Goal: Task Accomplishment & Management: Manage account settings

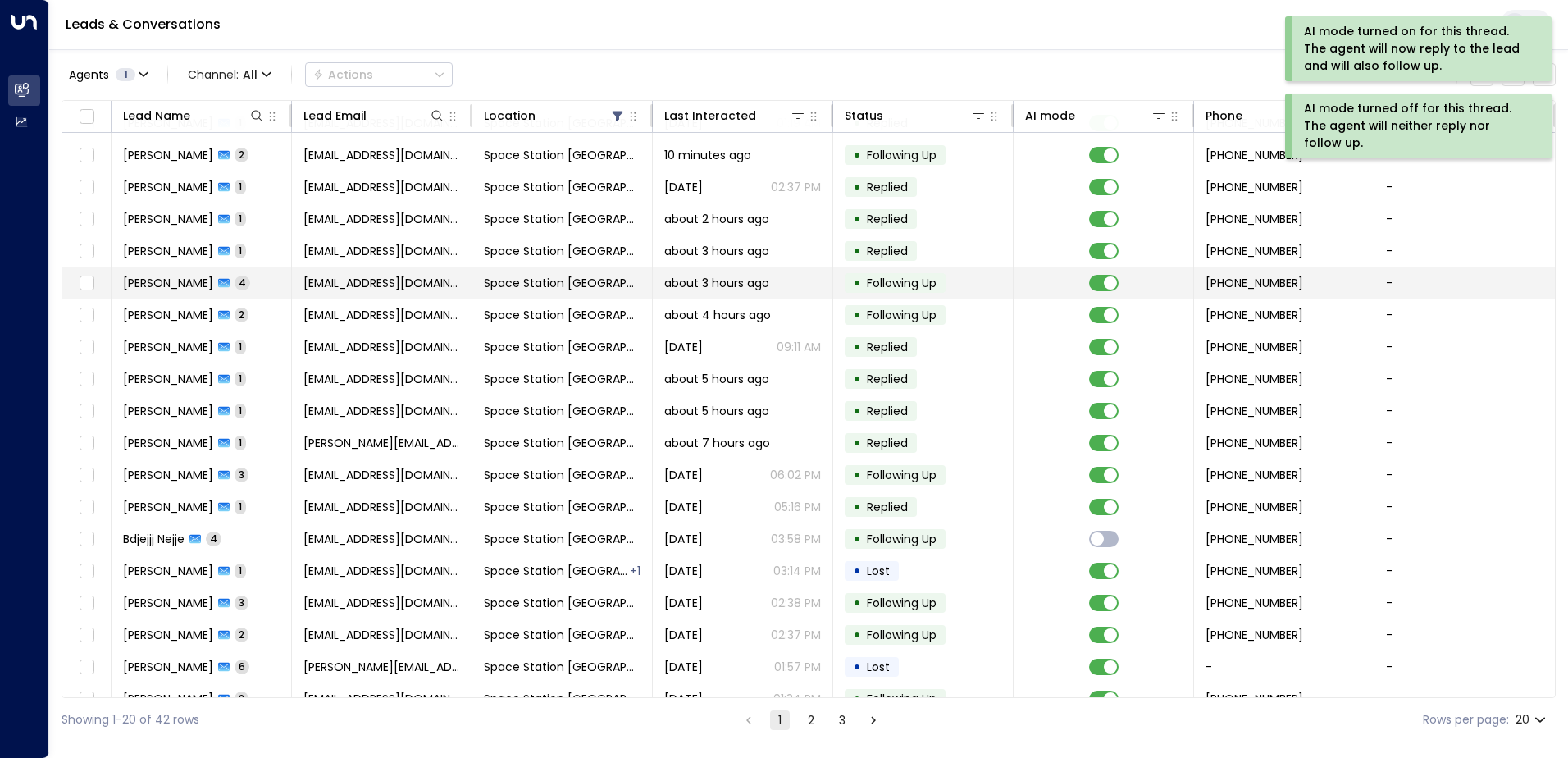
scroll to position [80, 0]
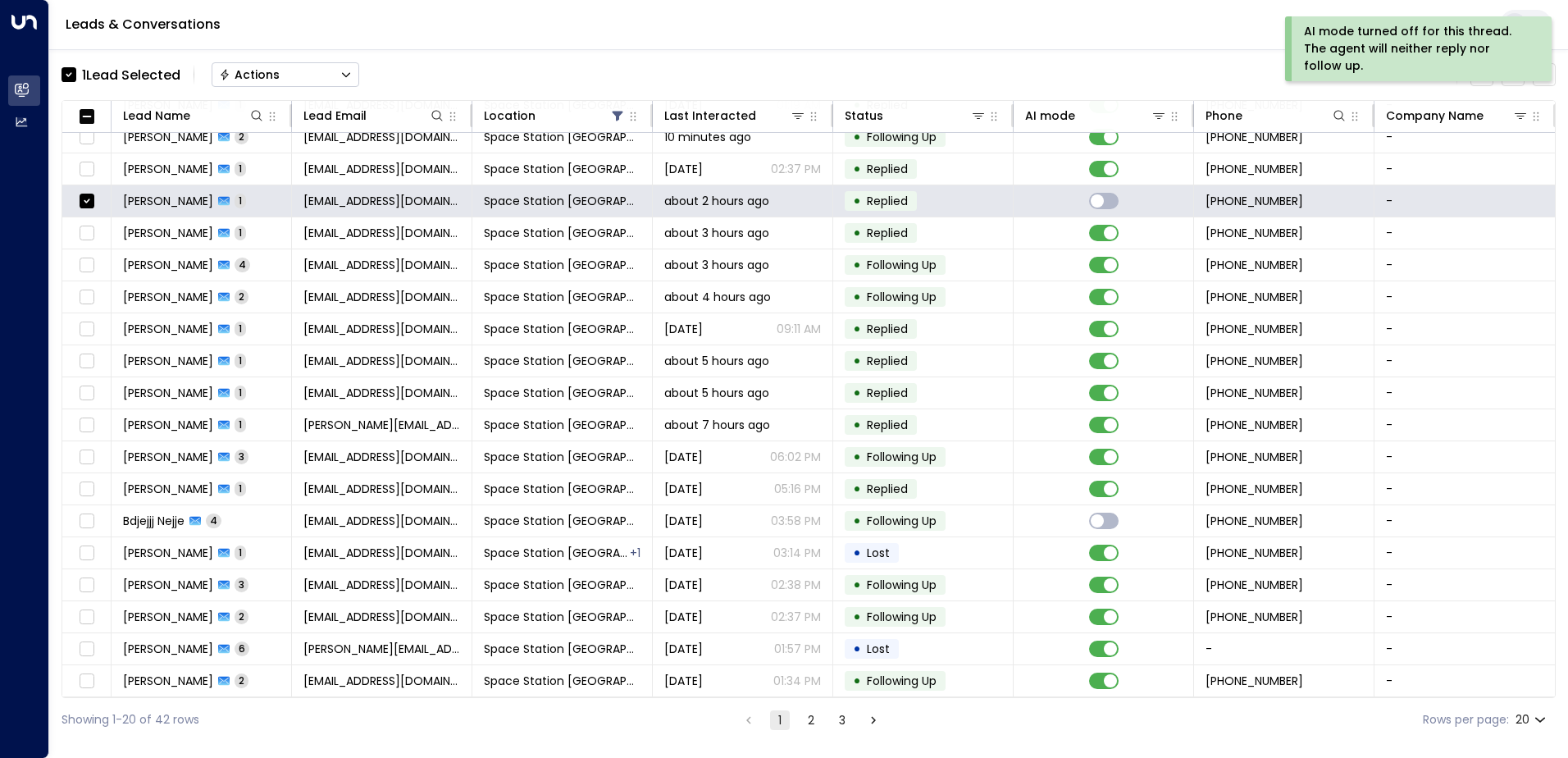
click at [323, 74] on button "Actions" at bounding box center [286, 75] width 148 height 25
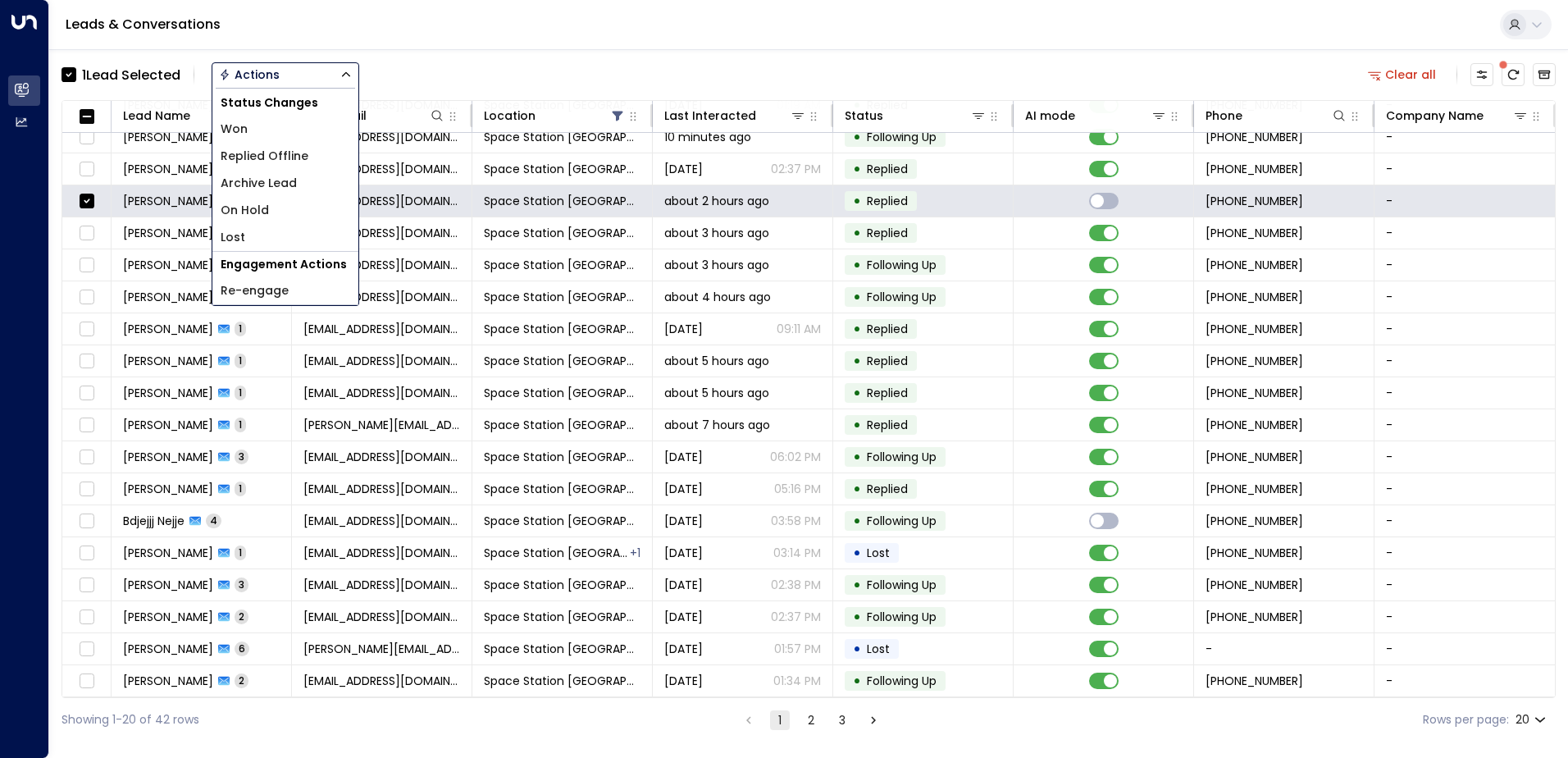
click at [295, 158] on span "Replied Offline" at bounding box center [264, 157] width 88 height 18
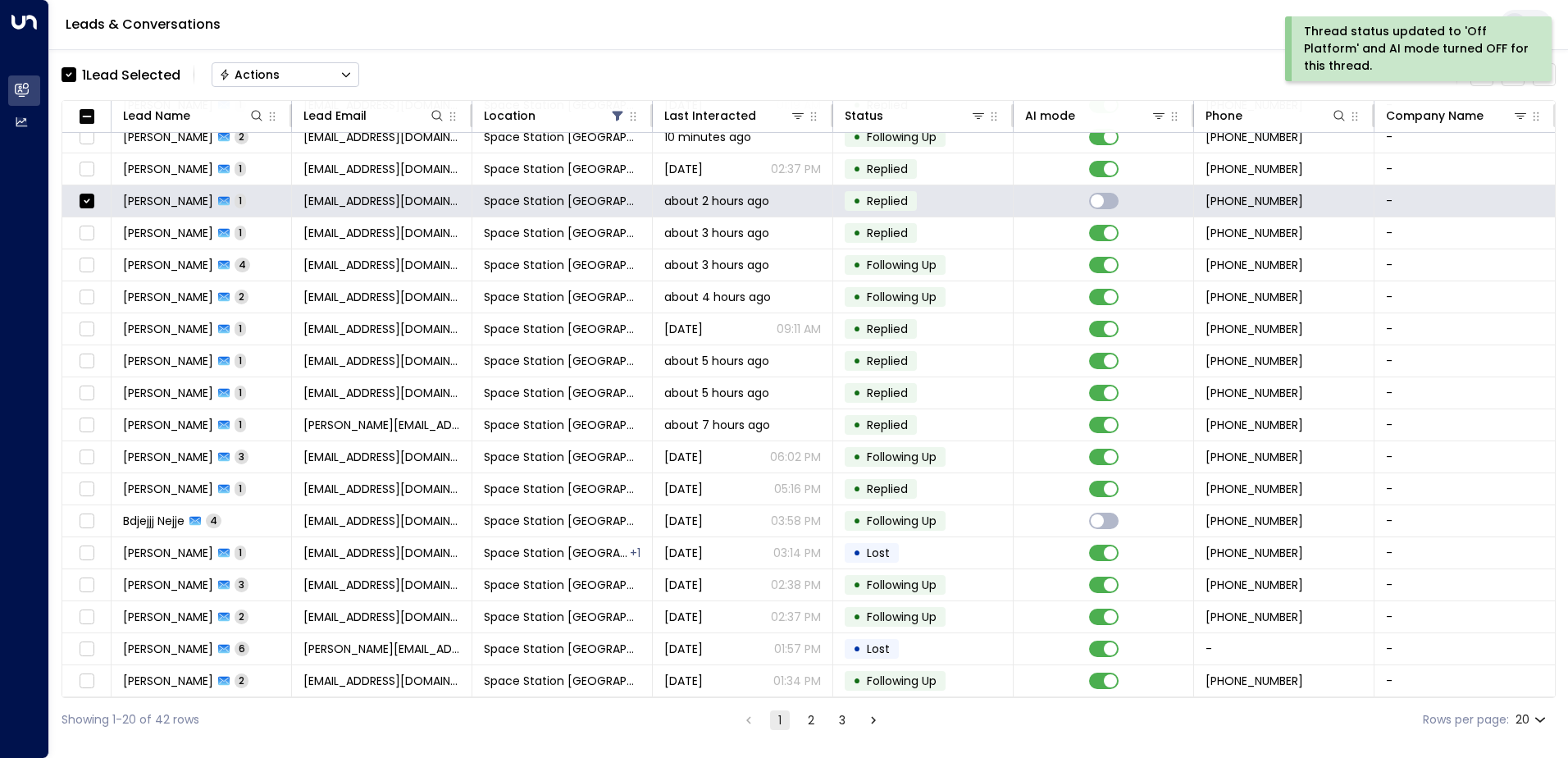
click at [306, 84] on button "Actions" at bounding box center [286, 75] width 148 height 25
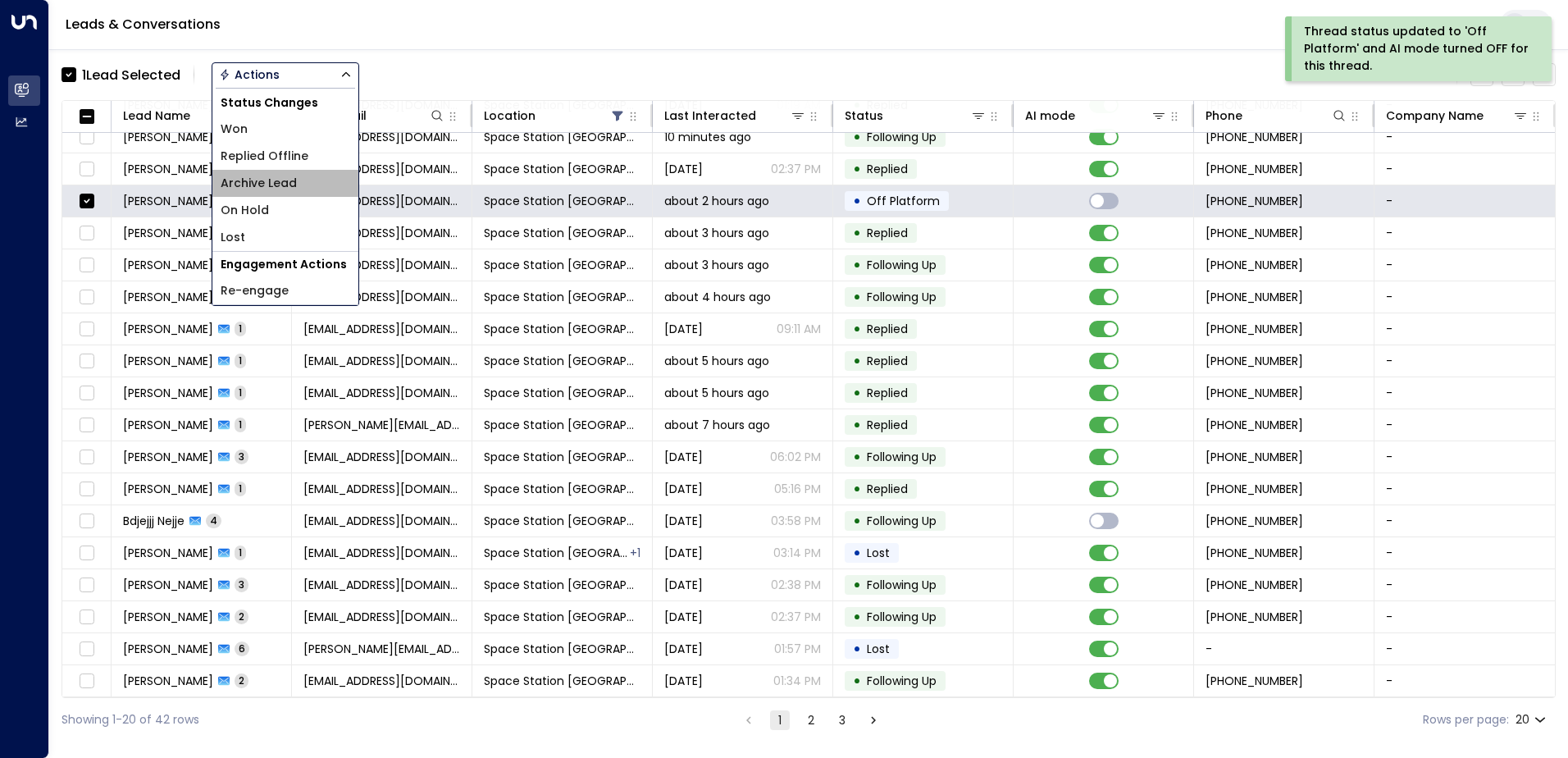
click at [287, 183] on span "Archive Lead" at bounding box center [258, 183] width 77 height 18
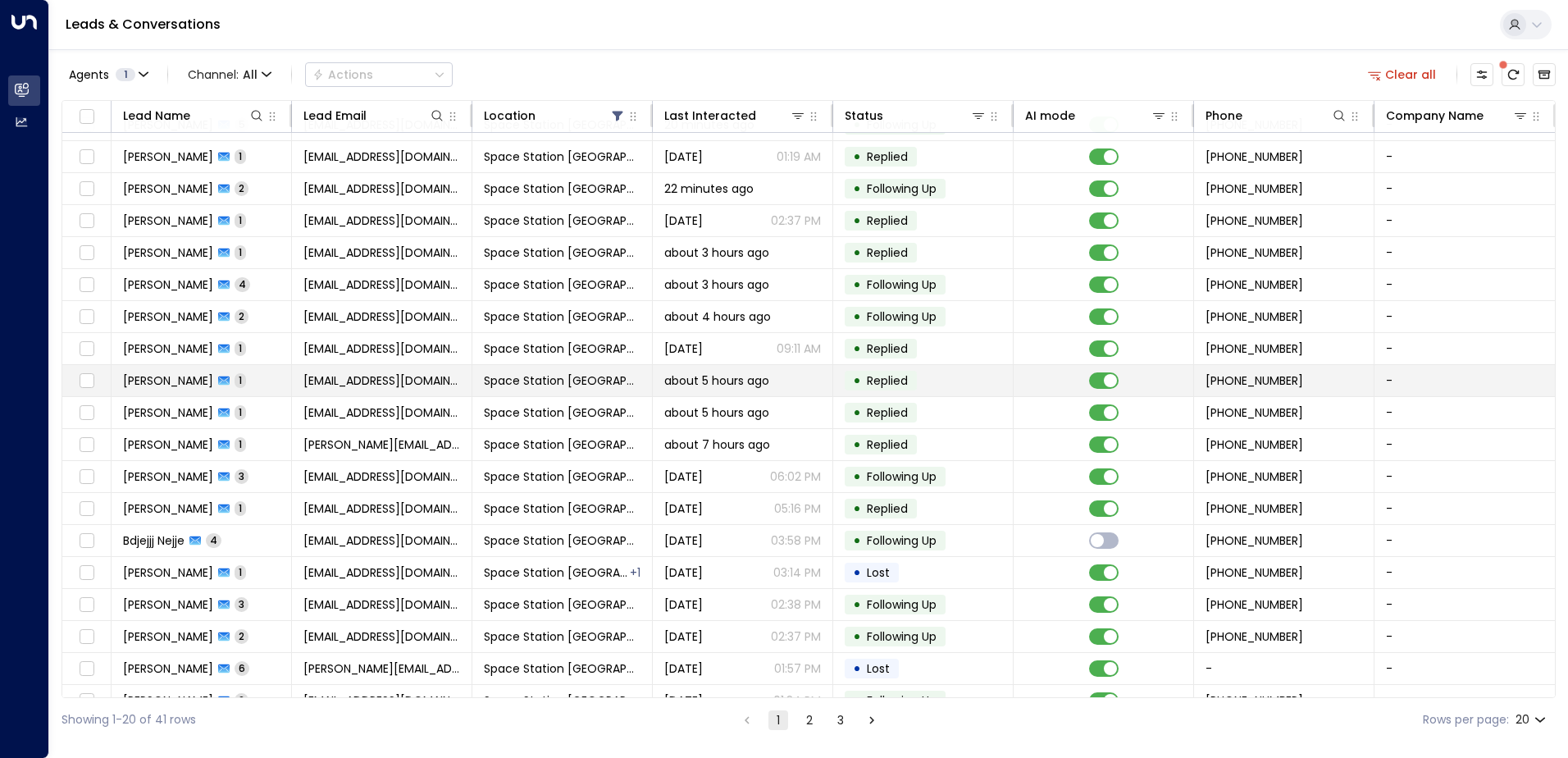
scroll to position [0, 0]
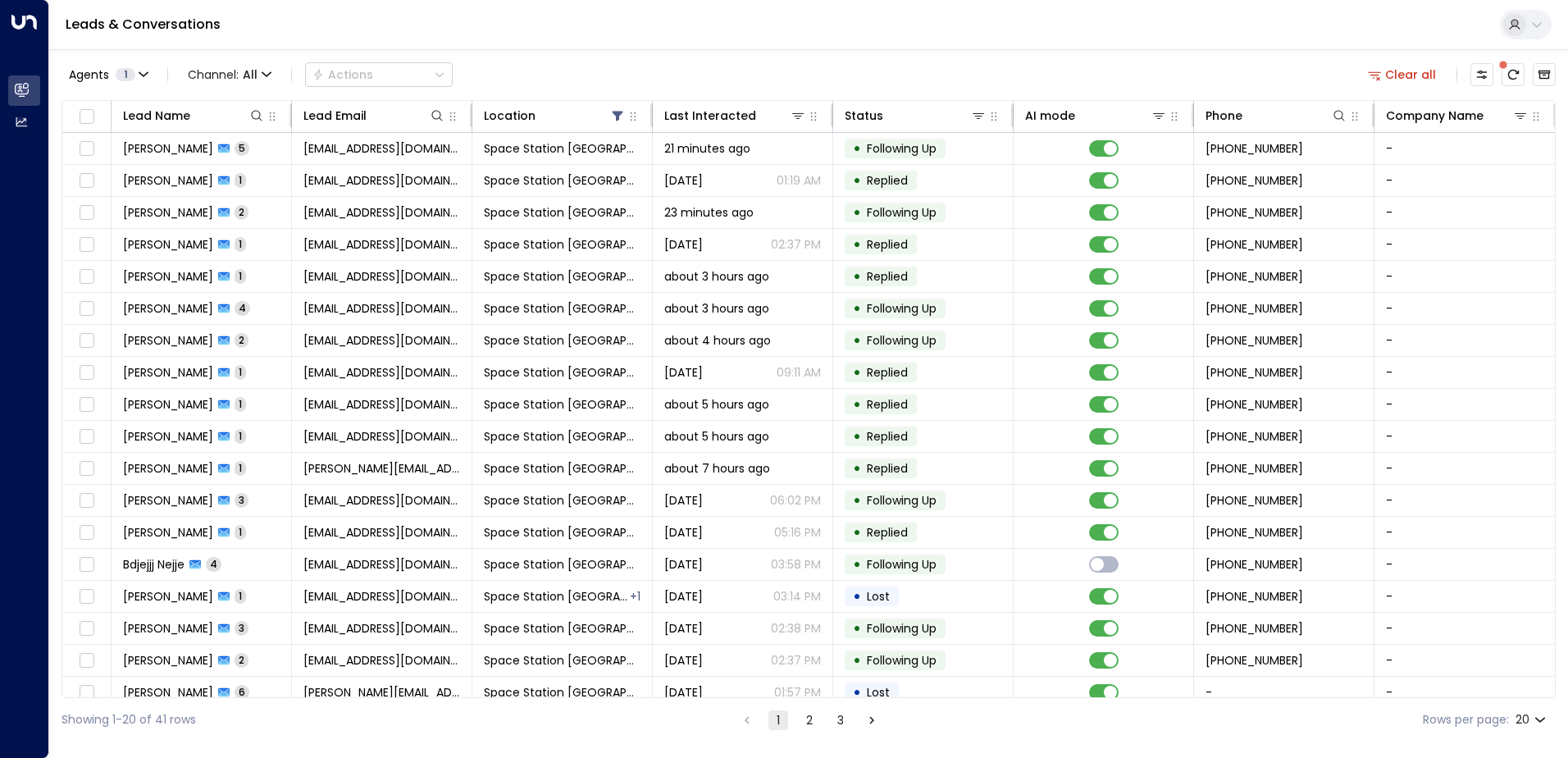
drag, startPoint x: 576, startPoint y: 65, endPoint x: 576, endPoint y: 100, distance: 35.0
click at [576, 65] on div "Agents 1 Channel: All Actions Clear all" at bounding box center [809, 74] width 1495 height 34
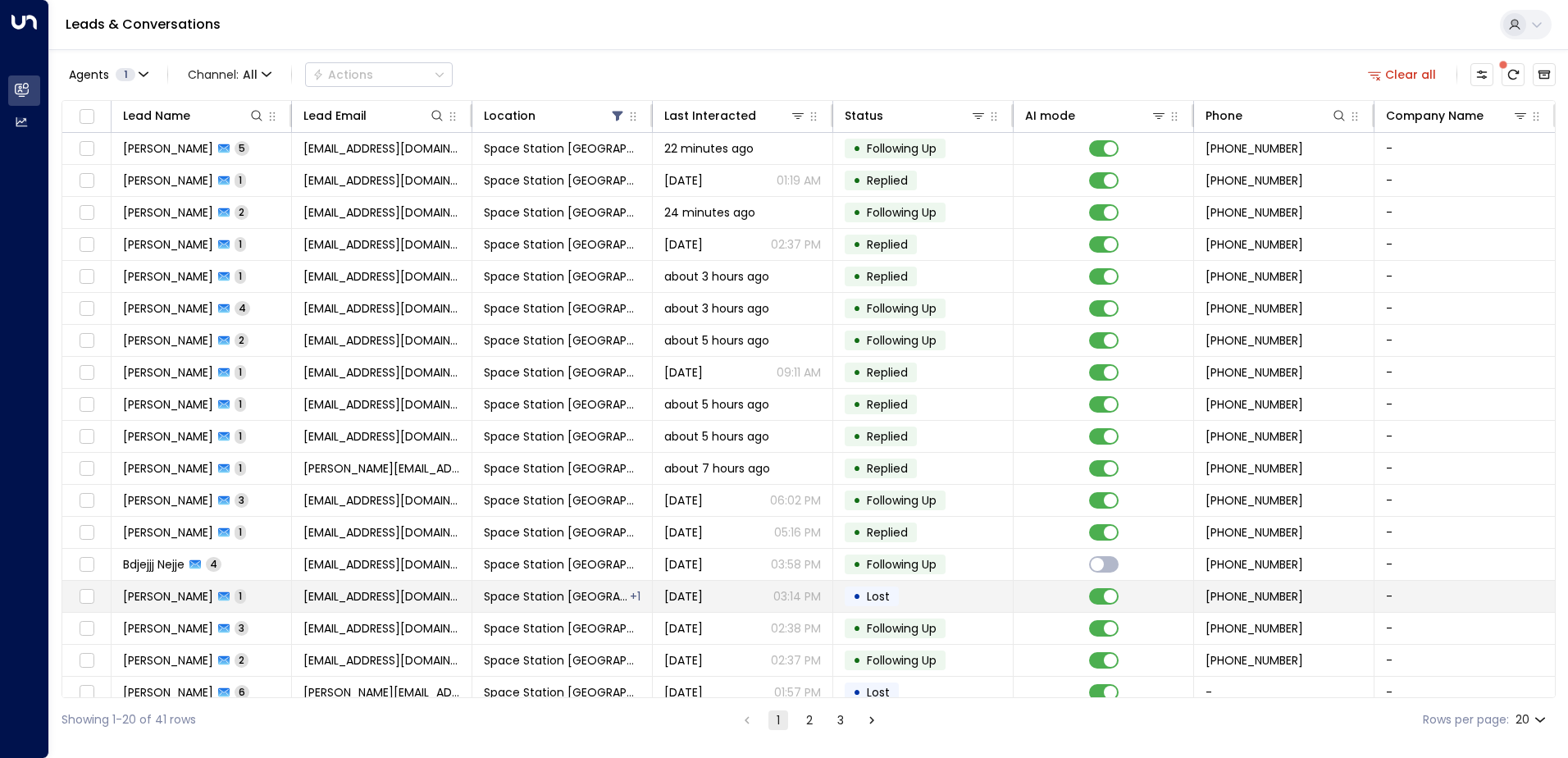
click at [598, 598] on span "Space Station [GEOGRAPHIC_DATA]" at bounding box center [556, 596] width 145 height 17
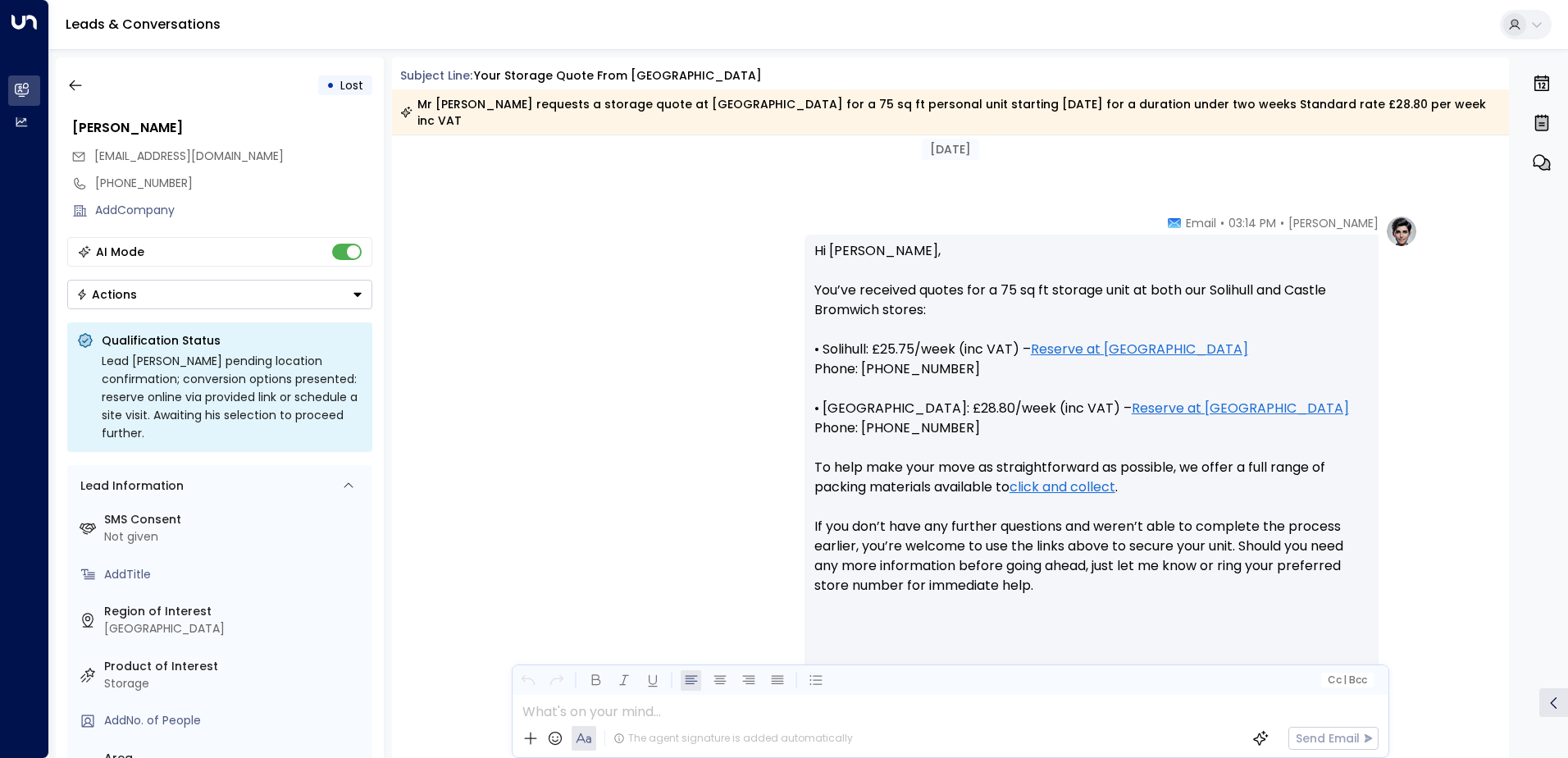
scroll to position [588, 0]
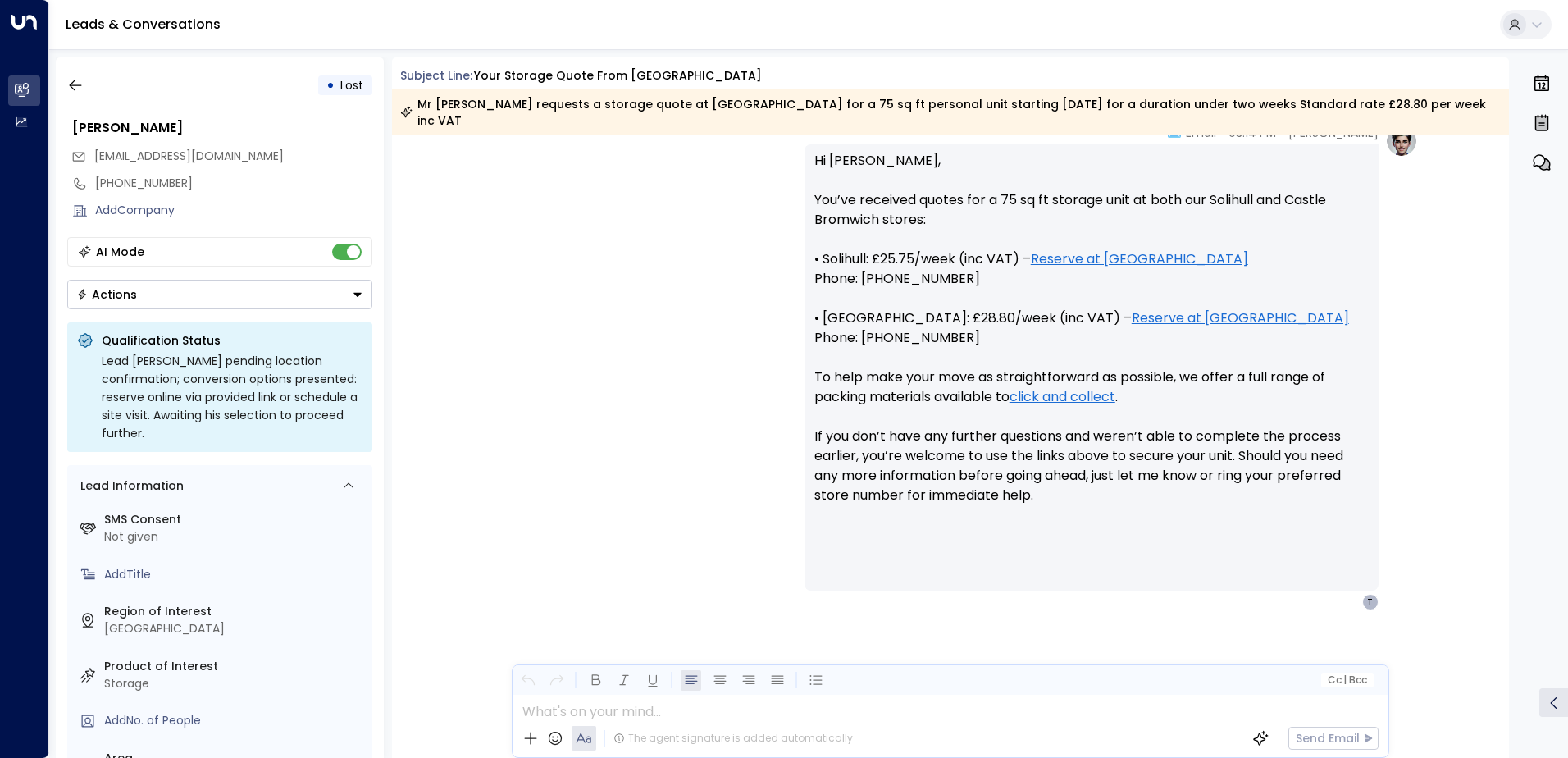
click at [702, 479] on div "[PERSON_NAME] • 03:14 PM • Email Hi [PERSON_NAME], You’ve received quotes for a…" at bounding box center [950, 367] width 935 height 486
click at [338, 313] on div "• Lost [PERSON_NAME] [EMAIL_ADDRESS][DOMAIN_NAME] [PHONE_NUMBER] Add Company AI…" at bounding box center [219, 407] width 328 height 701
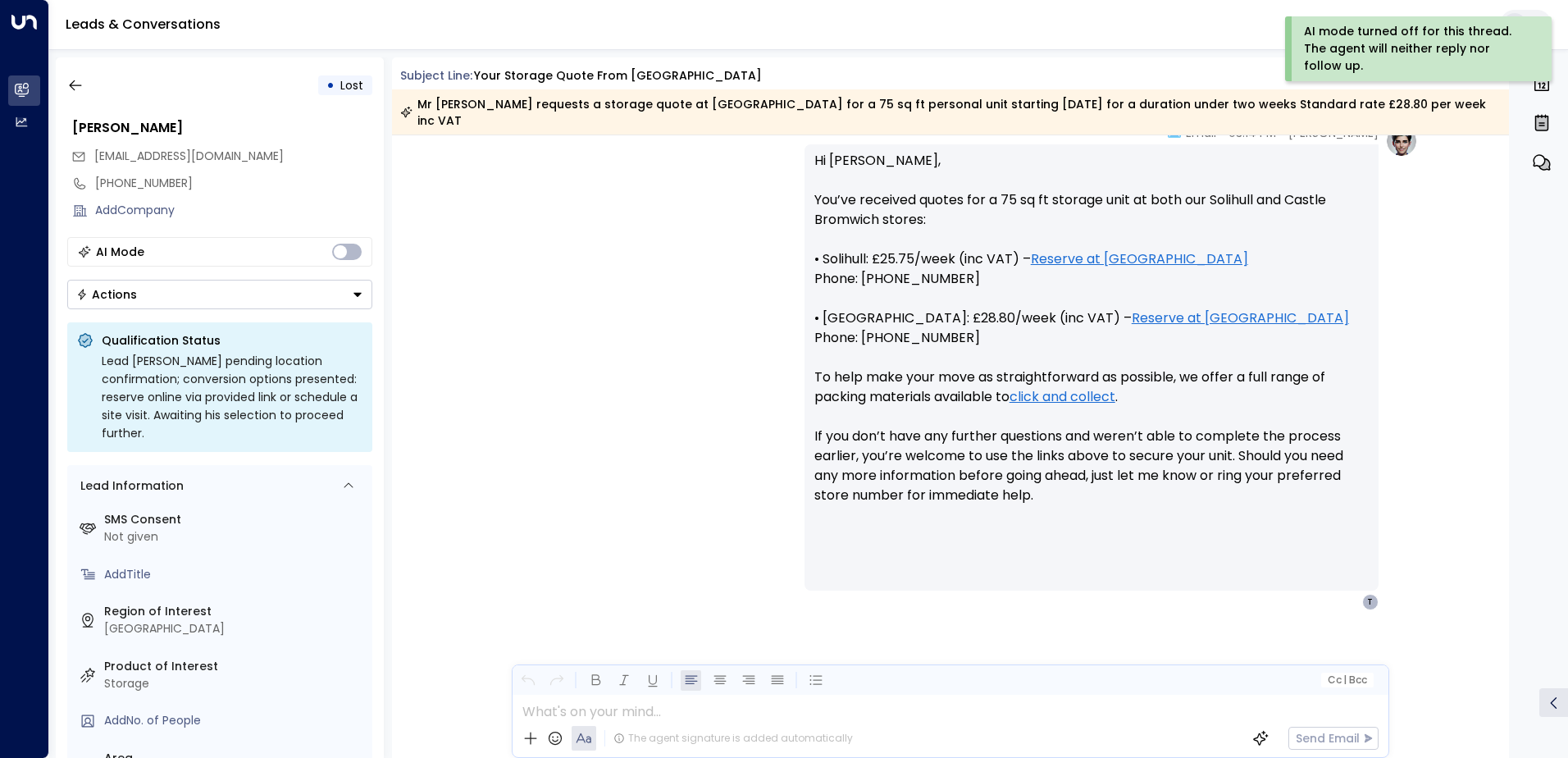
click at [334, 301] on button "Actions" at bounding box center [219, 294] width 305 height 30
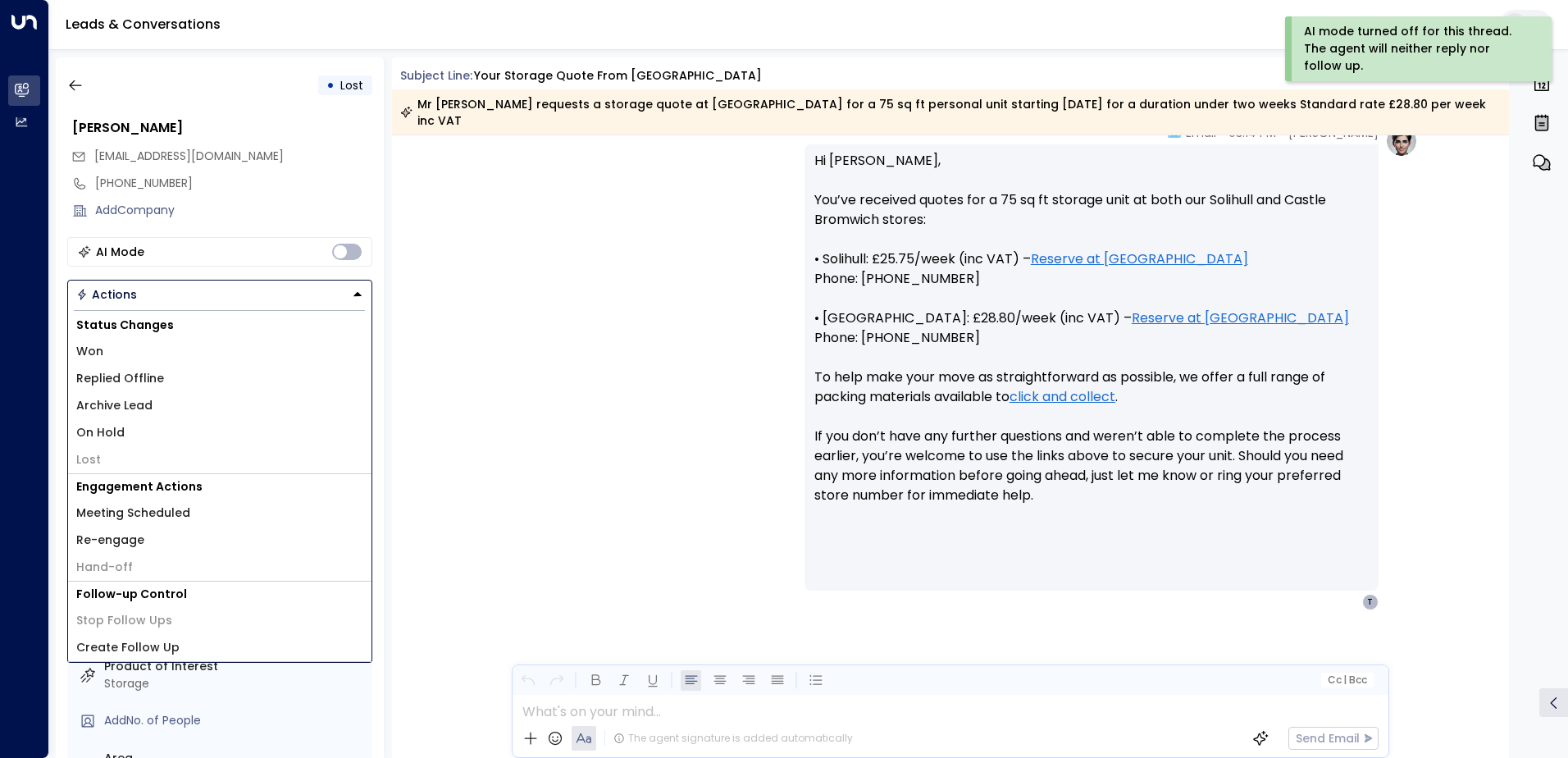
click at [194, 405] on li "Archive Lead" at bounding box center [219, 405] width 303 height 27
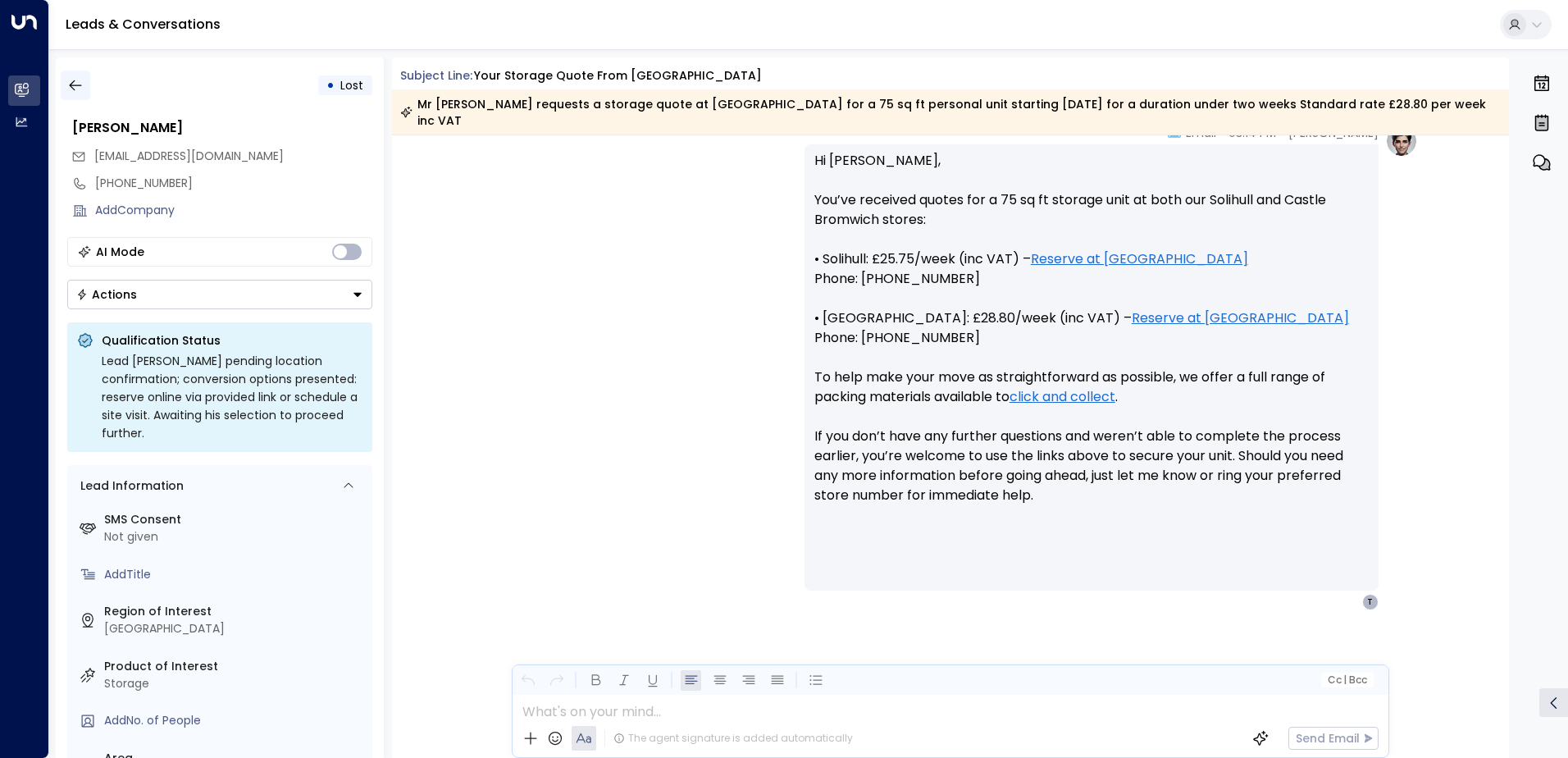
click at [83, 82] on icon "button" at bounding box center [75, 85] width 17 height 17
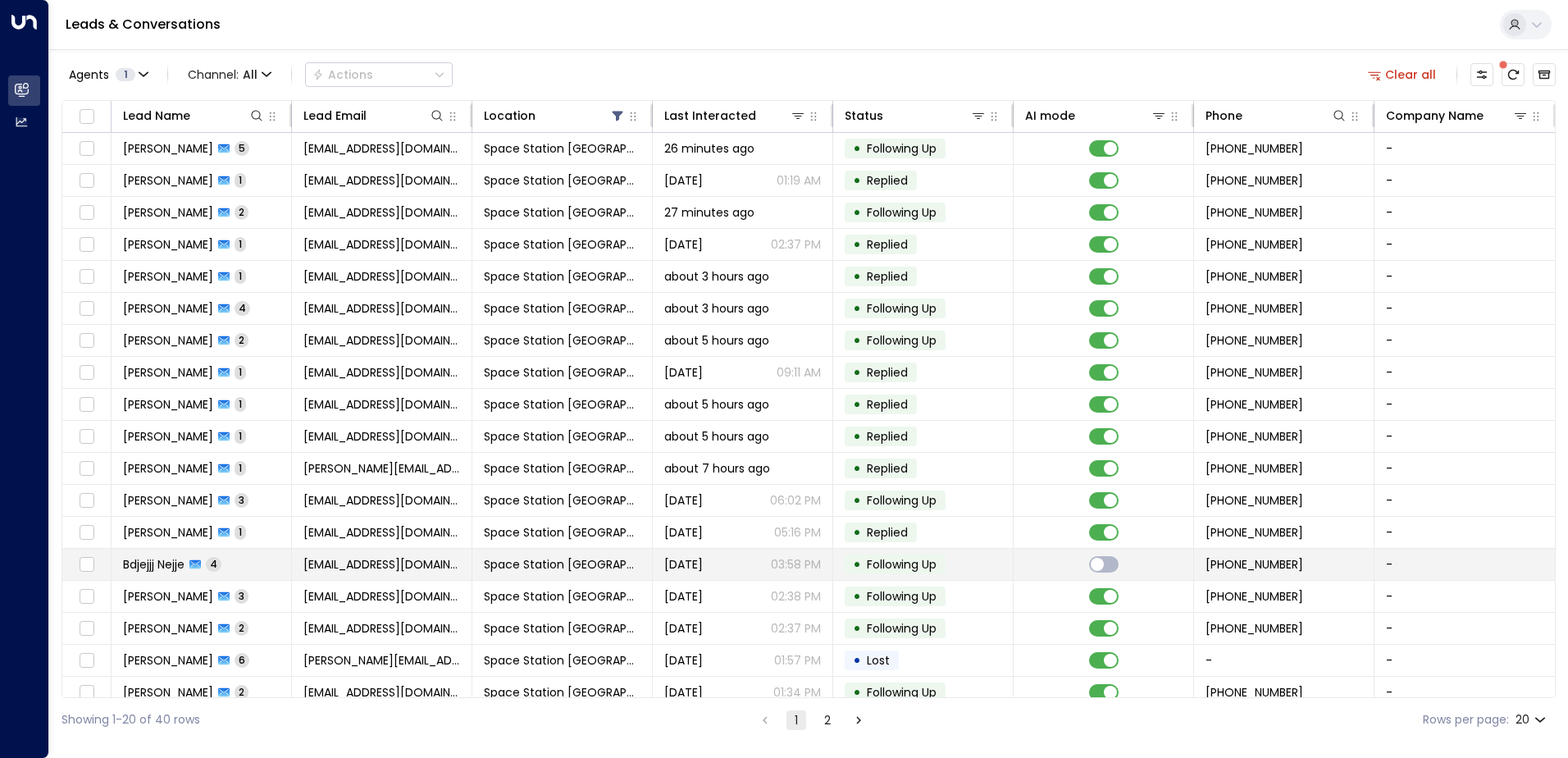
click at [491, 563] on span "Space Station [GEOGRAPHIC_DATA]" at bounding box center [562, 564] width 157 height 17
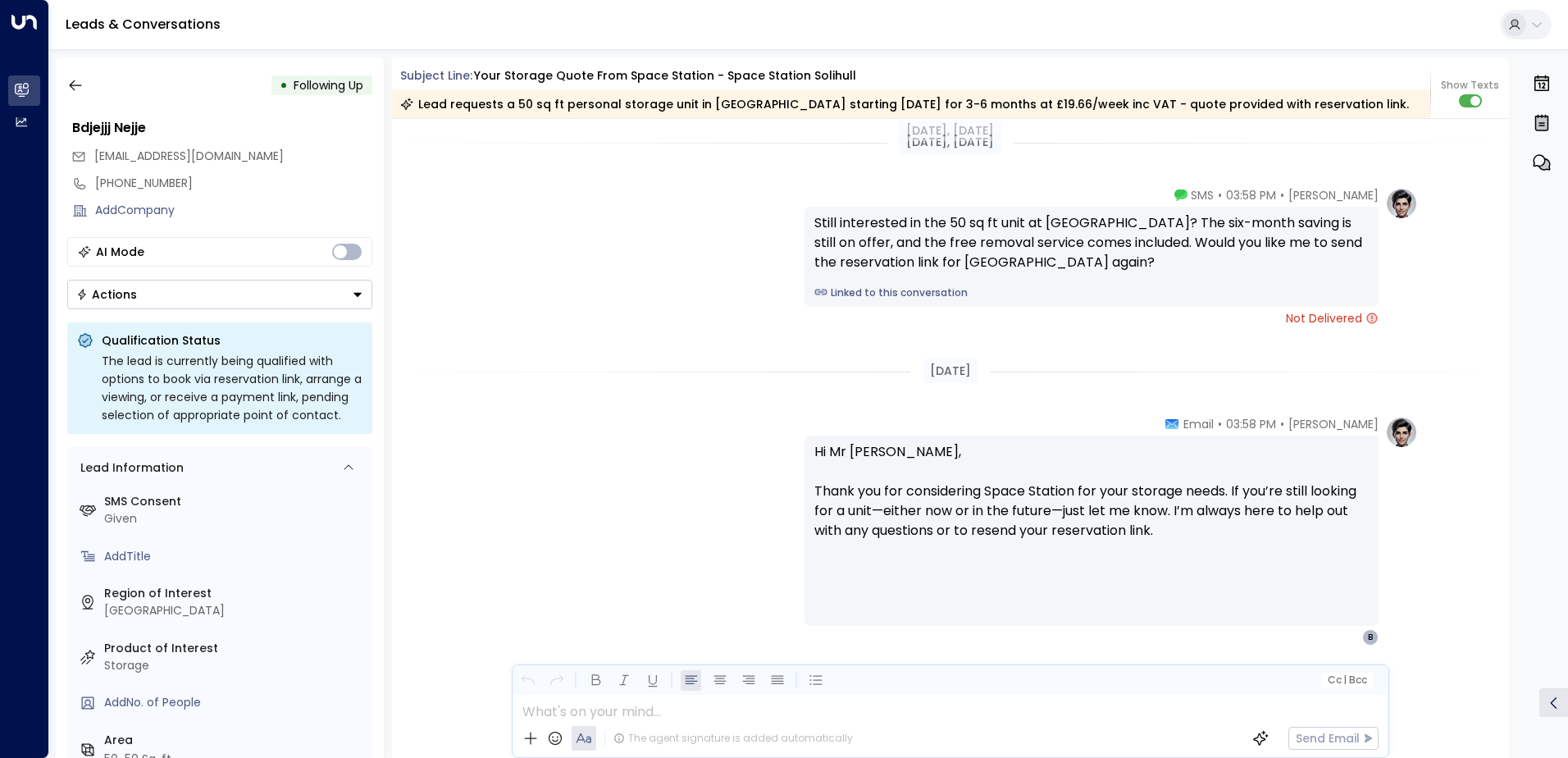
scroll to position [3064, 0]
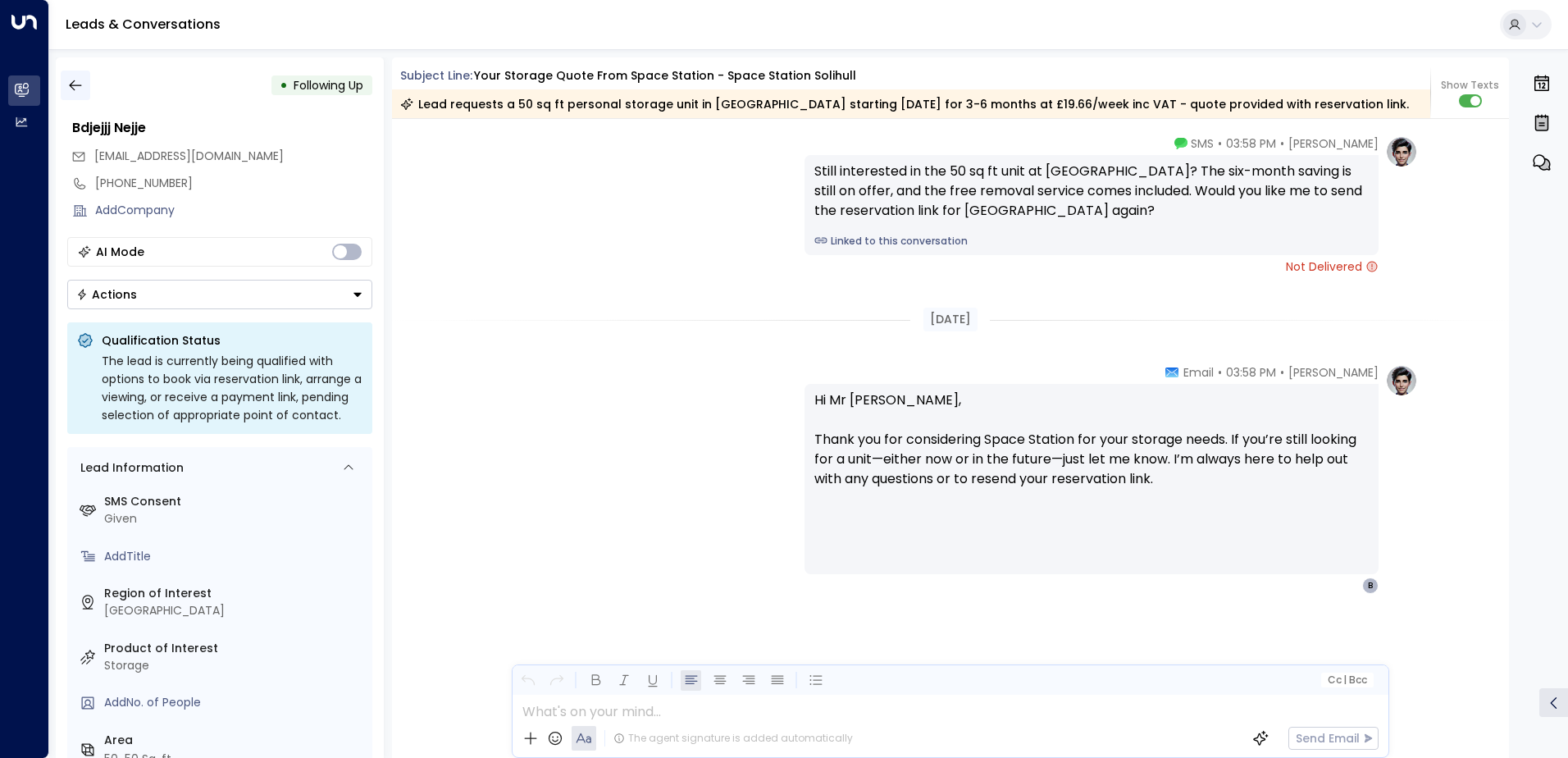
click at [75, 91] on icon "button" at bounding box center [75, 85] width 17 height 17
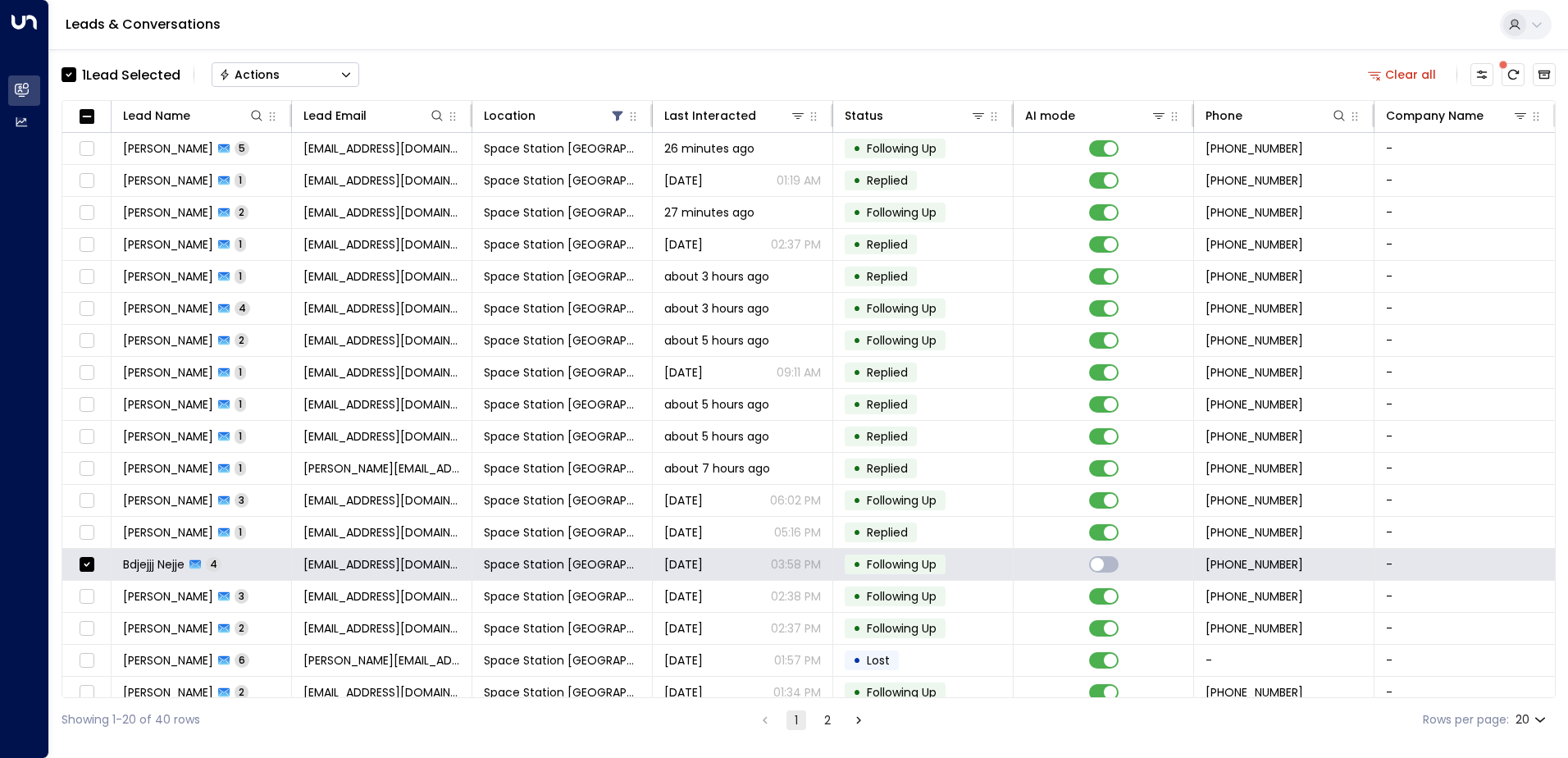
click at [360, 77] on button "Actions" at bounding box center [286, 75] width 148 height 25
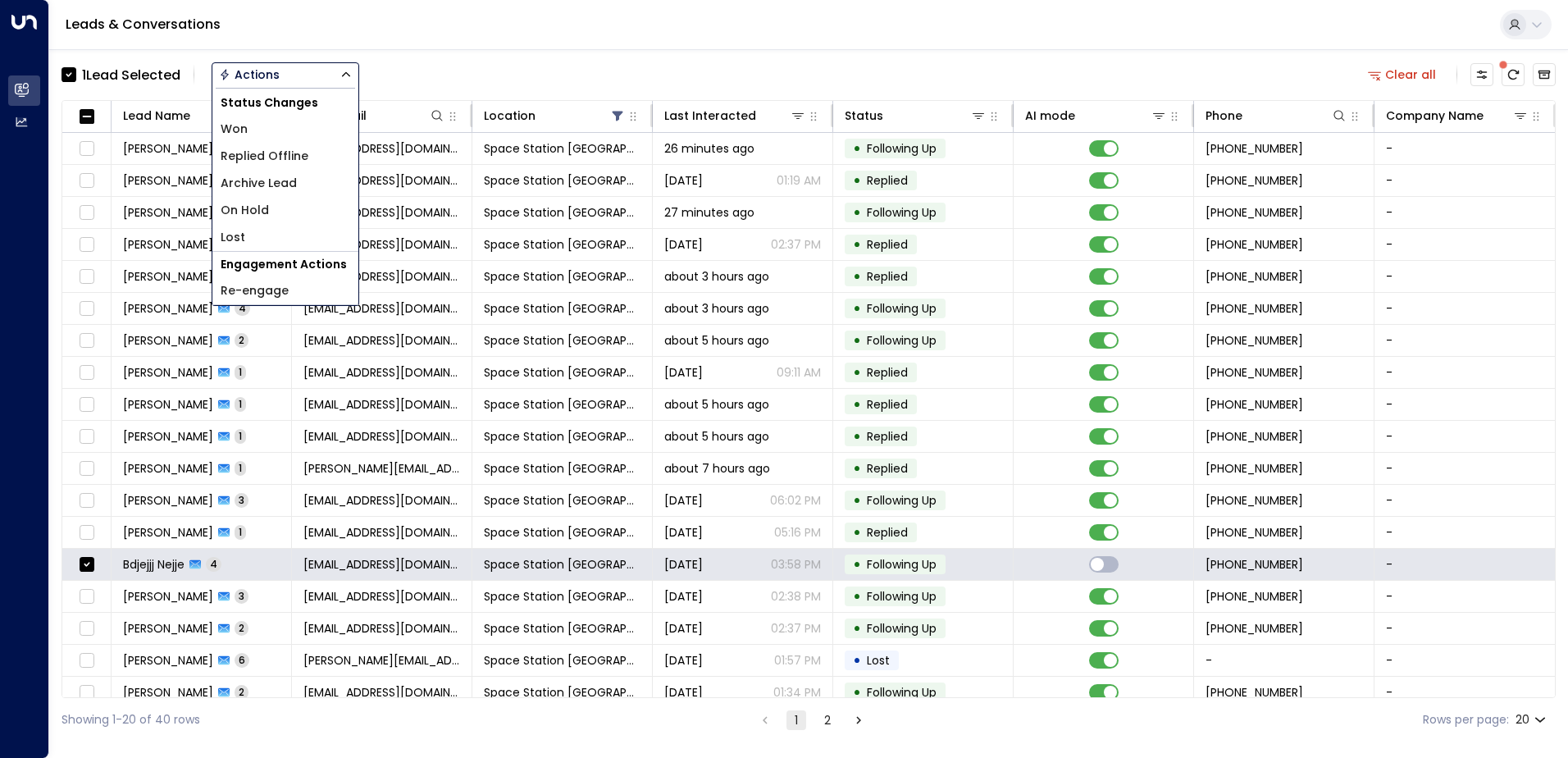
click at [323, 180] on li "Archive Lead" at bounding box center [286, 183] width 146 height 27
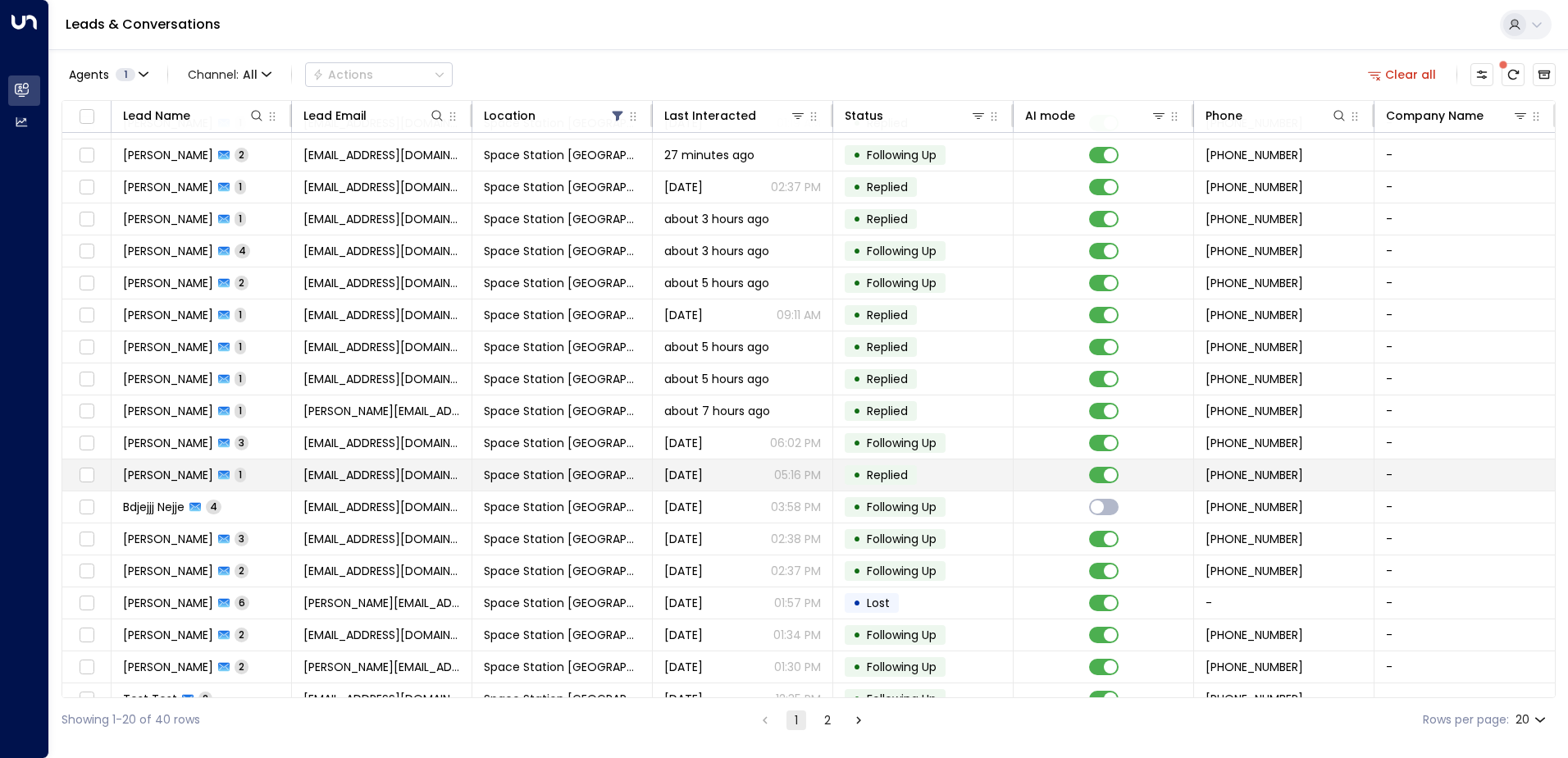
scroll to position [80, 0]
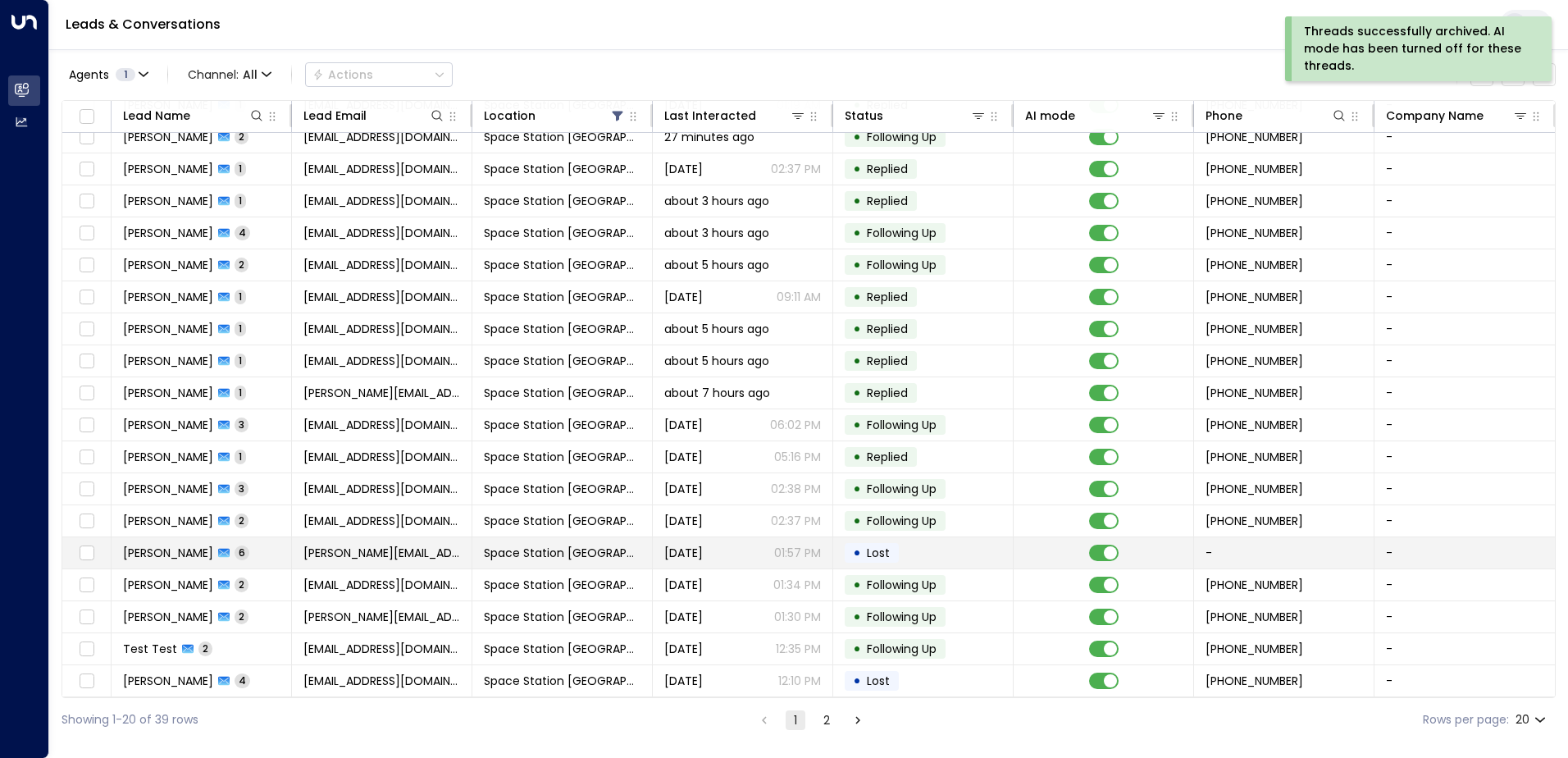
click at [621, 549] on td "Space Station [GEOGRAPHIC_DATA]" at bounding box center [562, 553] width 181 height 31
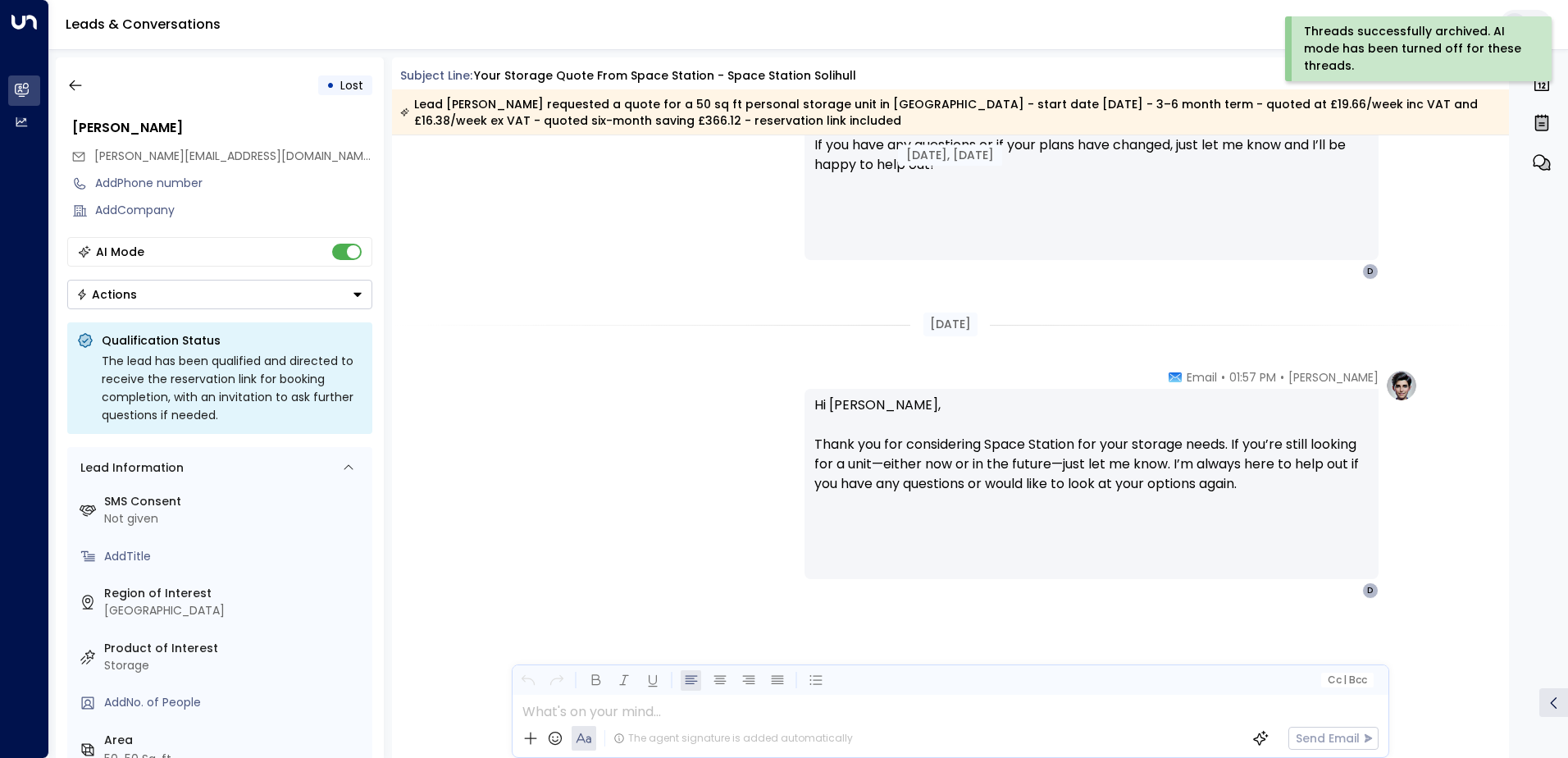
scroll to position [3705, 0]
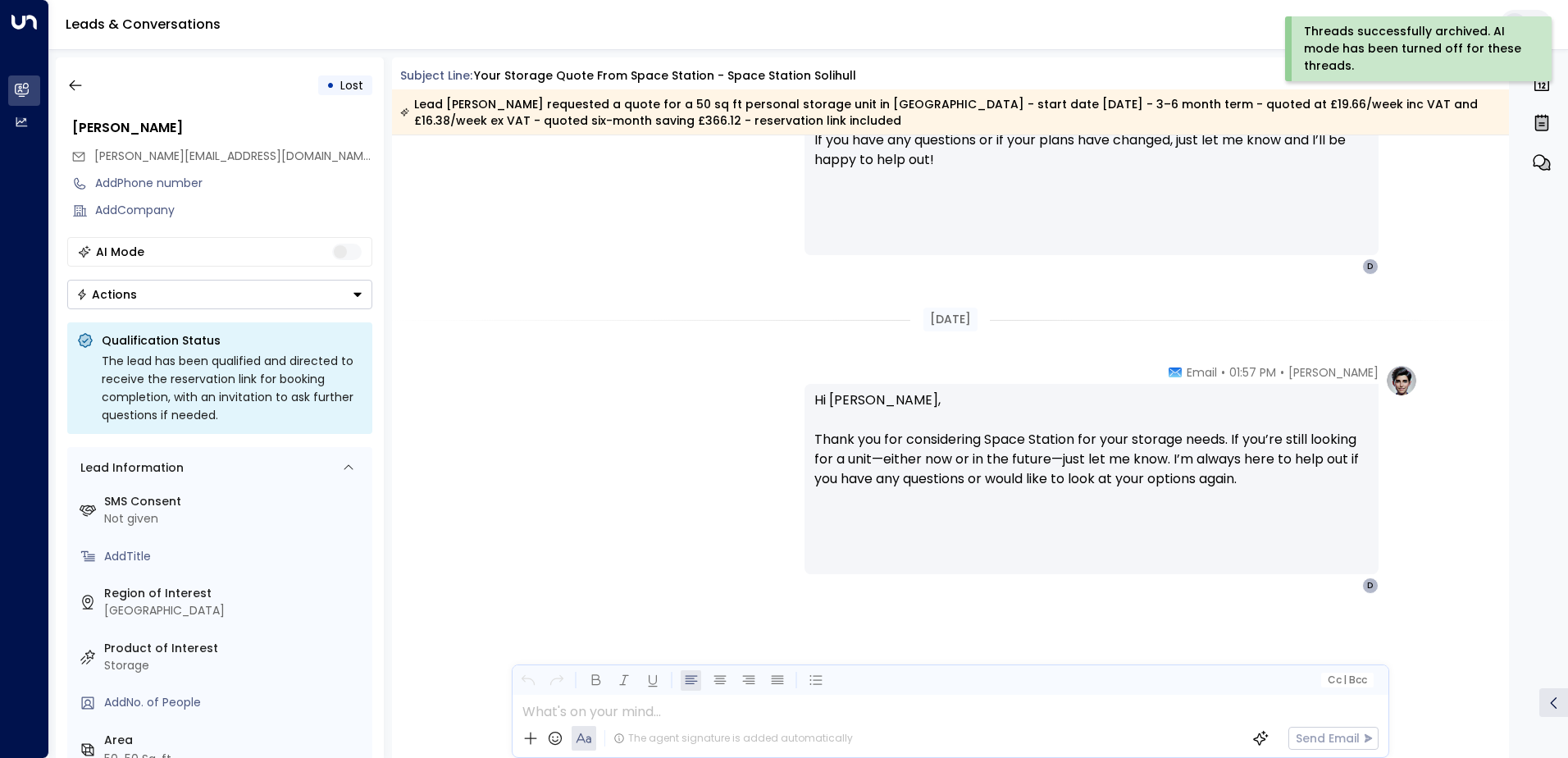
click at [338, 288] on button "Actions" at bounding box center [219, 294] width 305 height 30
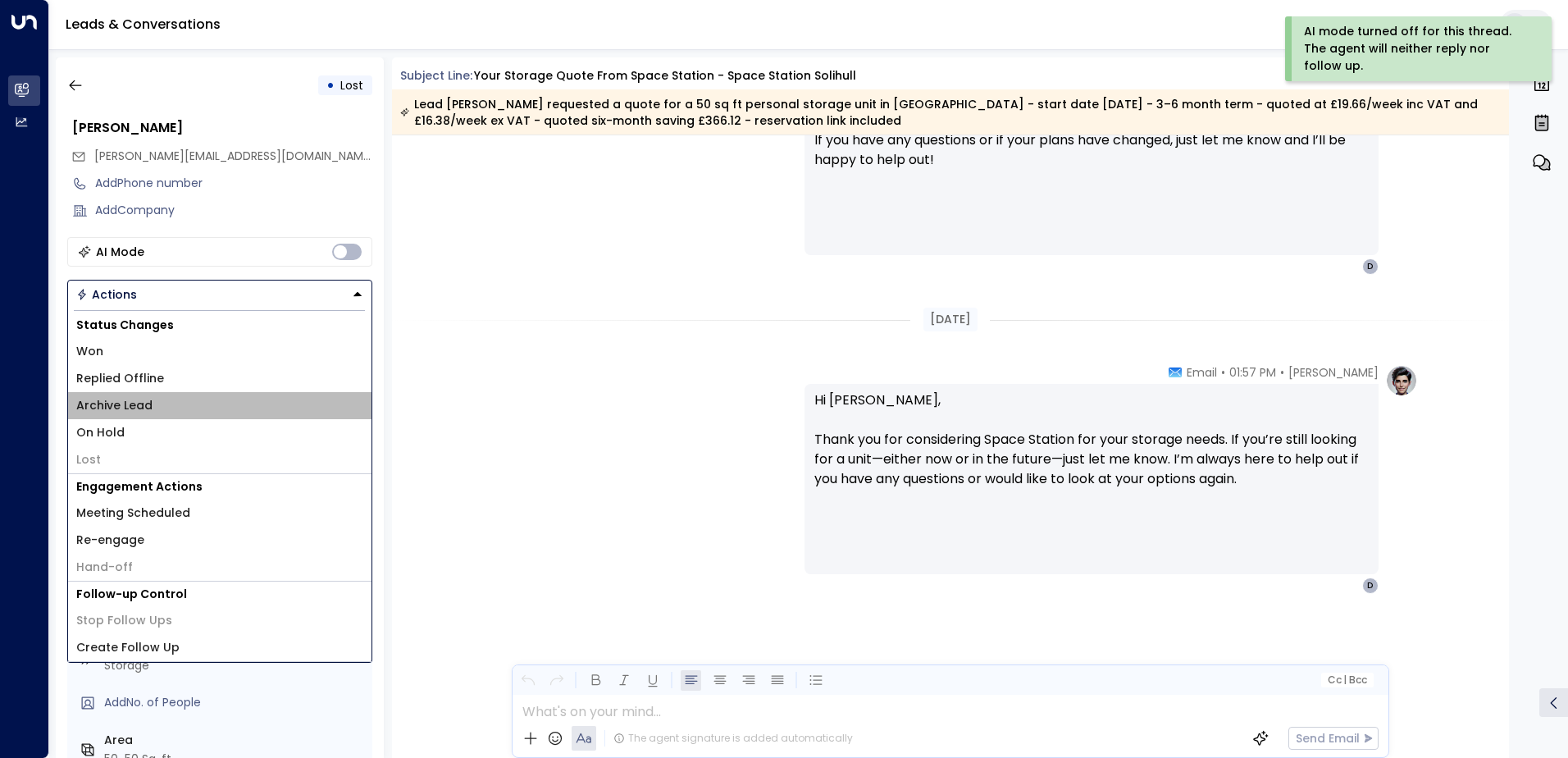
click at [211, 400] on li "Archive Lead" at bounding box center [219, 405] width 303 height 27
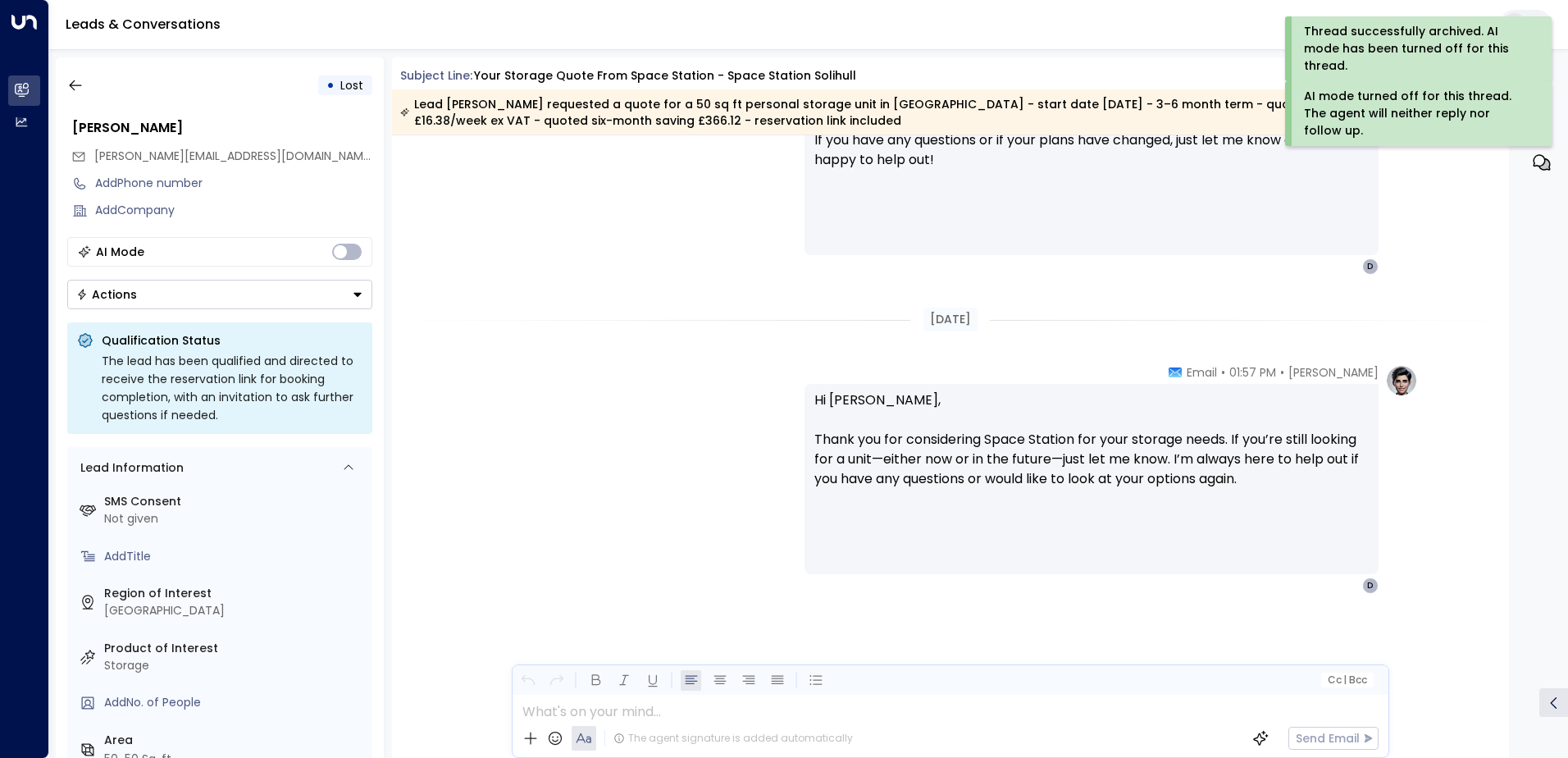
drag, startPoint x: 266, startPoint y: 115, endPoint x: 223, endPoint y: 104, distance: 44.4
click at [266, 115] on div "[PERSON_NAME]" at bounding box center [219, 128] width 306 height 30
click at [89, 89] on button "button" at bounding box center [76, 85] width 30 height 30
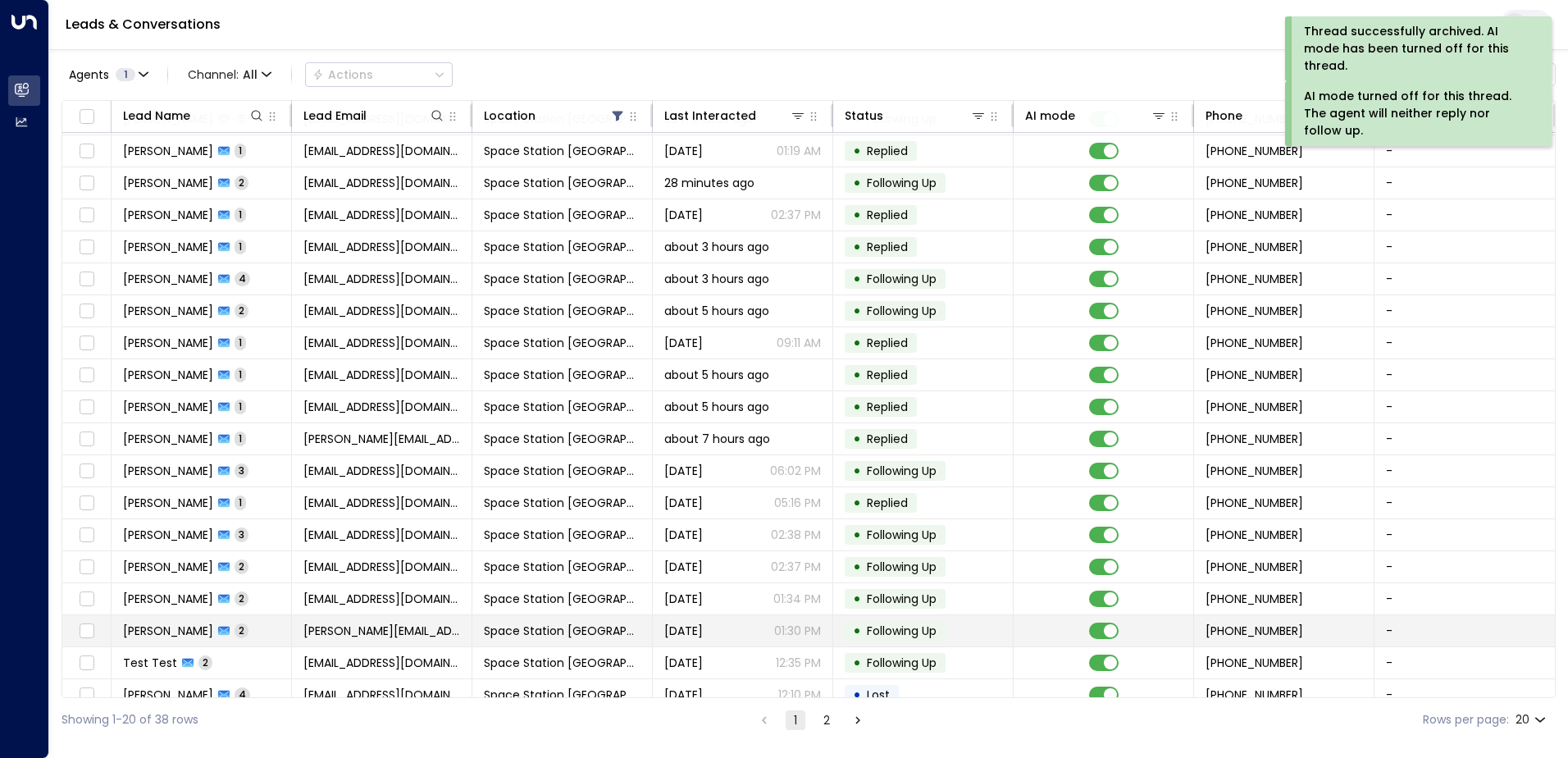
scroll to position [80, 0]
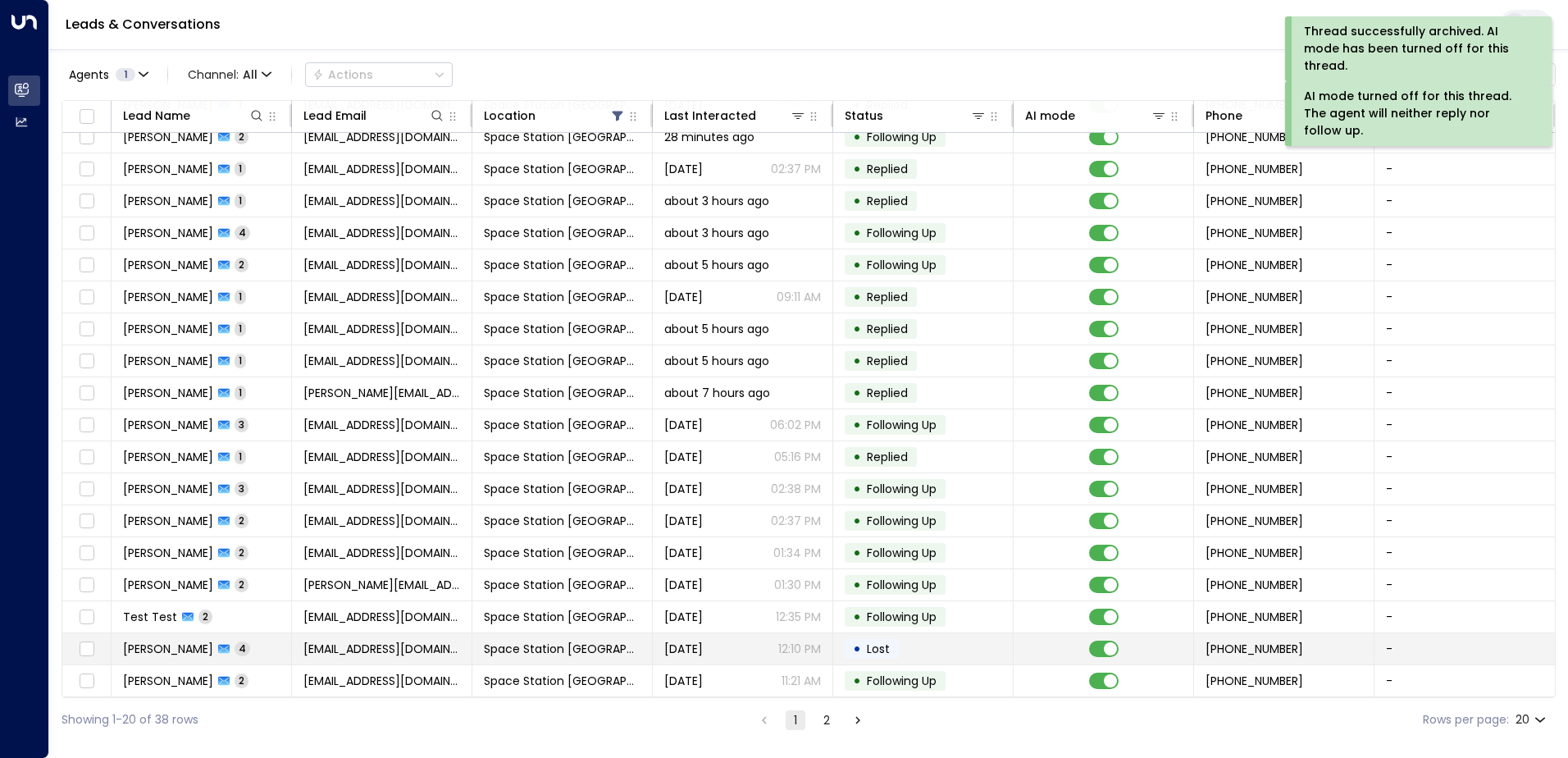
click at [455, 634] on td "[EMAIL_ADDRESS][DOMAIN_NAME]" at bounding box center [382, 648] width 181 height 31
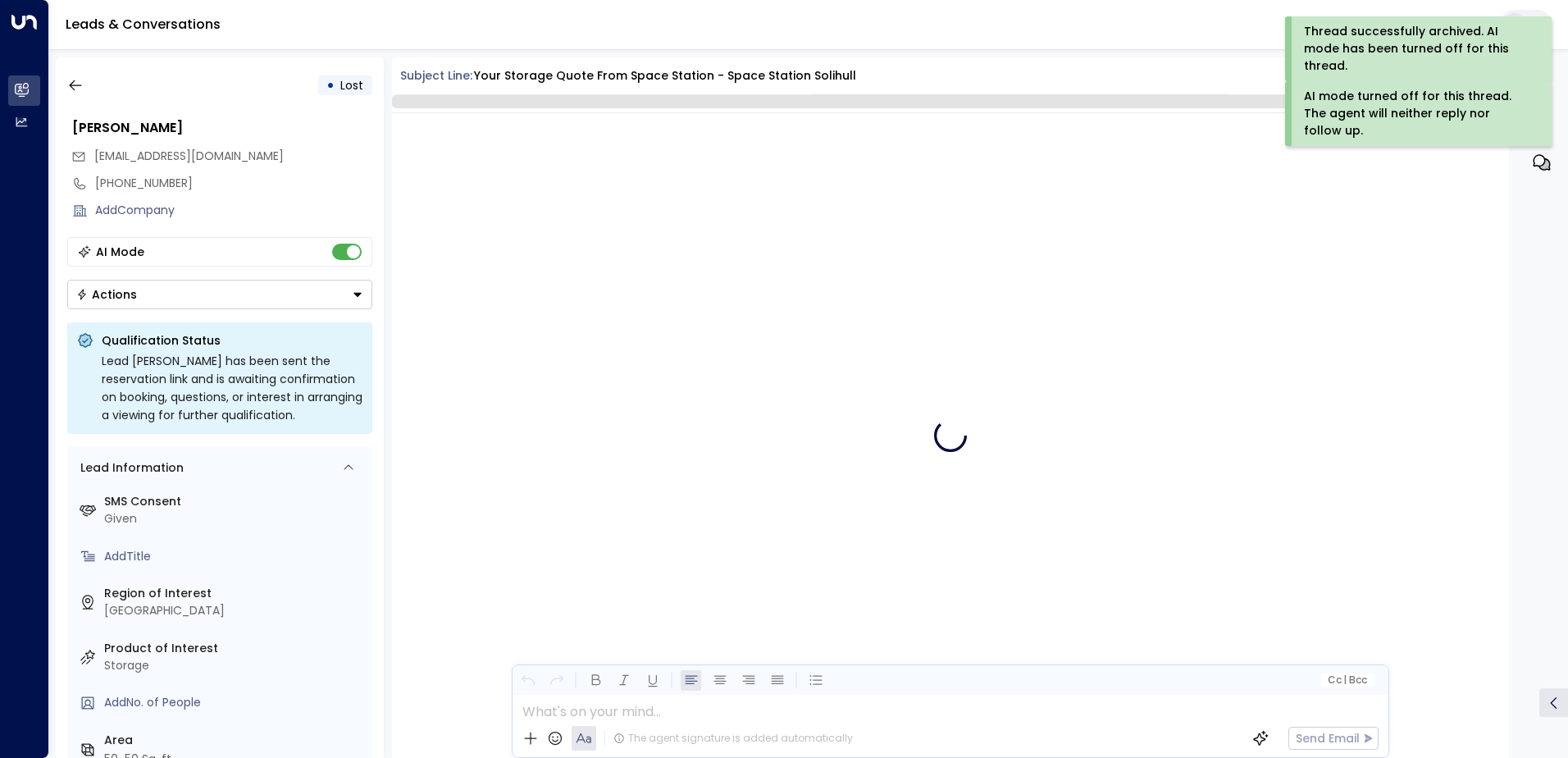
scroll to position [3392, 0]
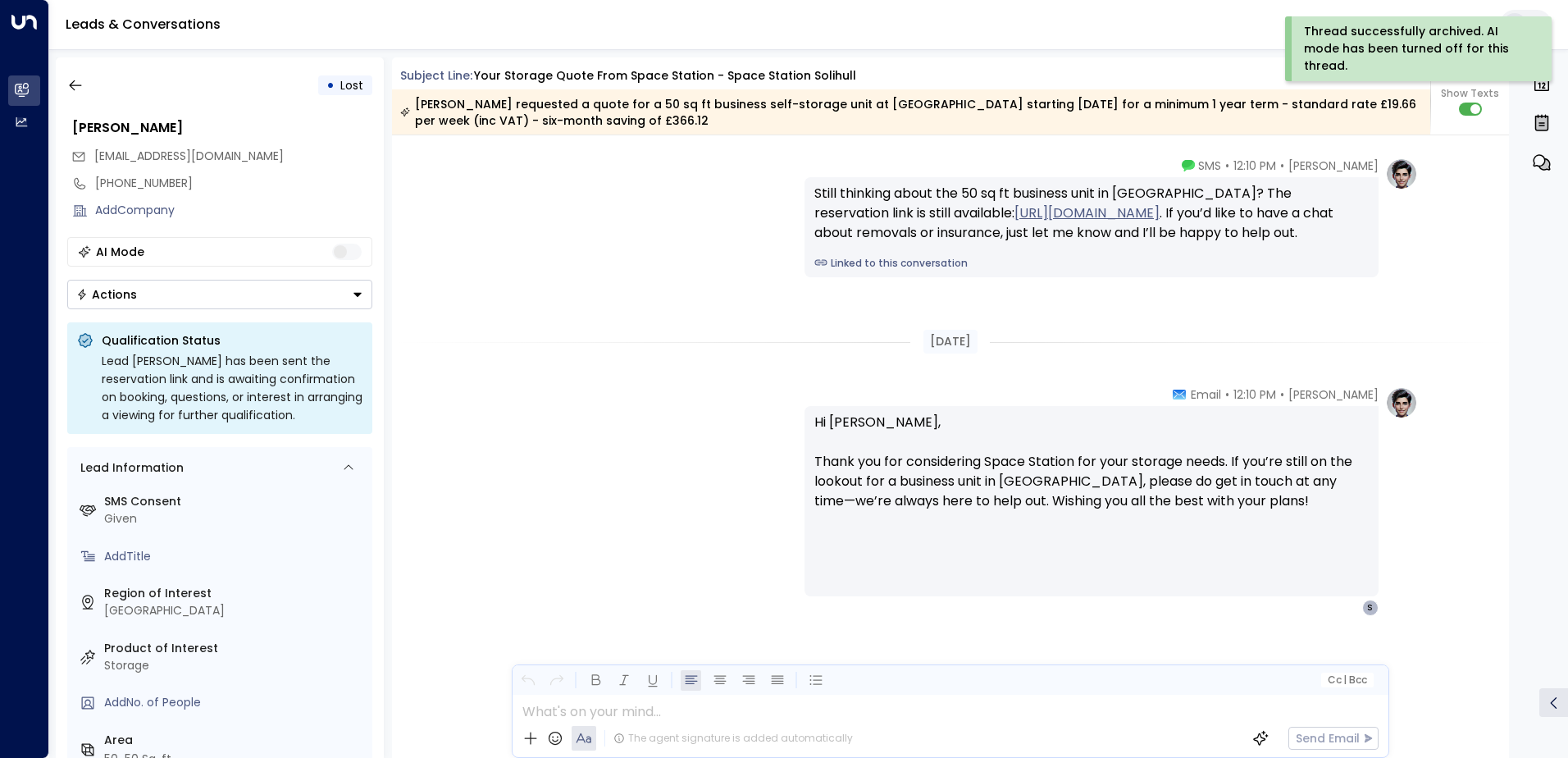
click at [328, 294] on button "Actions" at bounding box center [219, 294] width 305 height 30
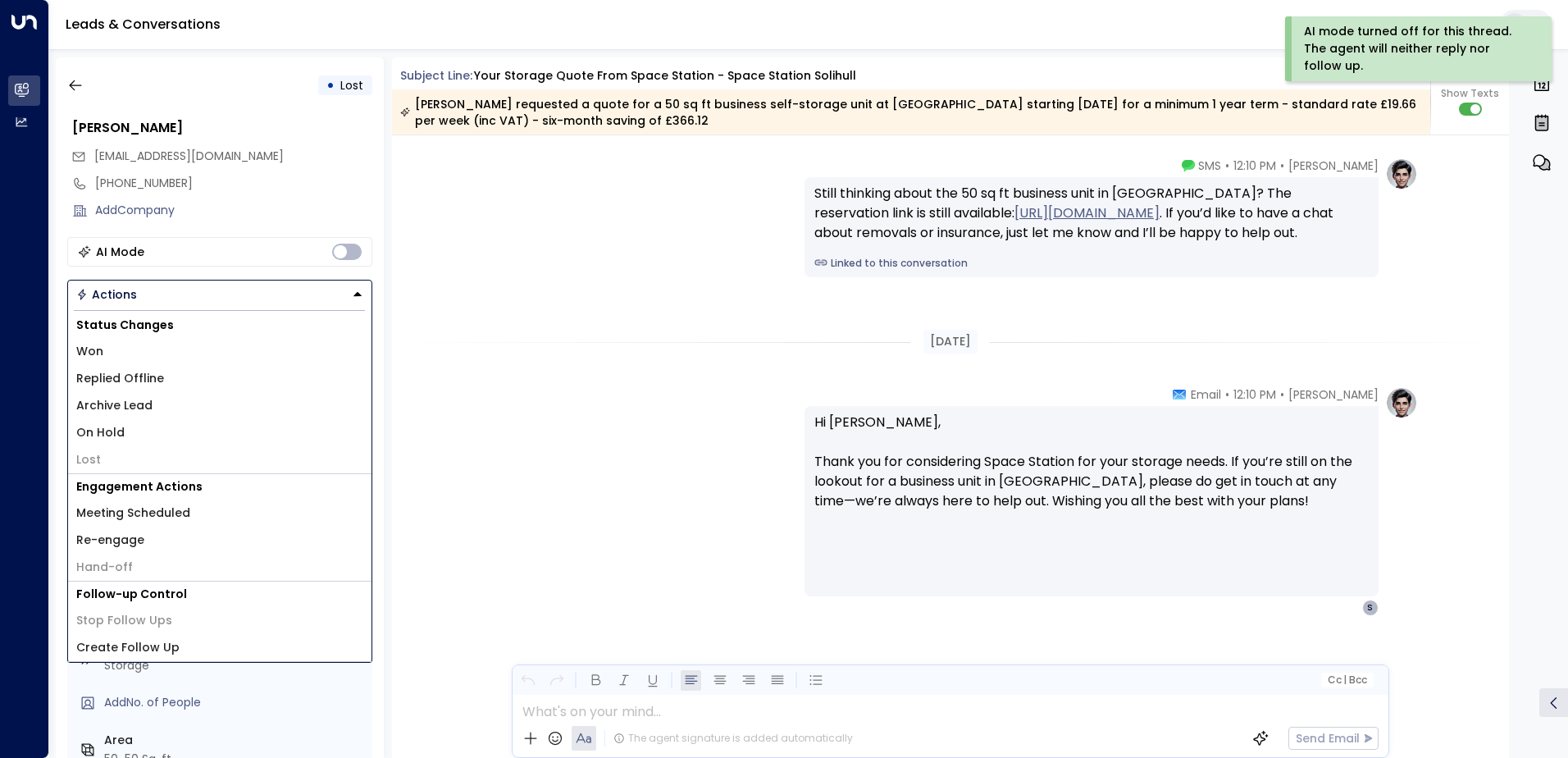
click at [213, 405] on li "Archive Lead" at bounding box center [219, 405] width 303 height 27
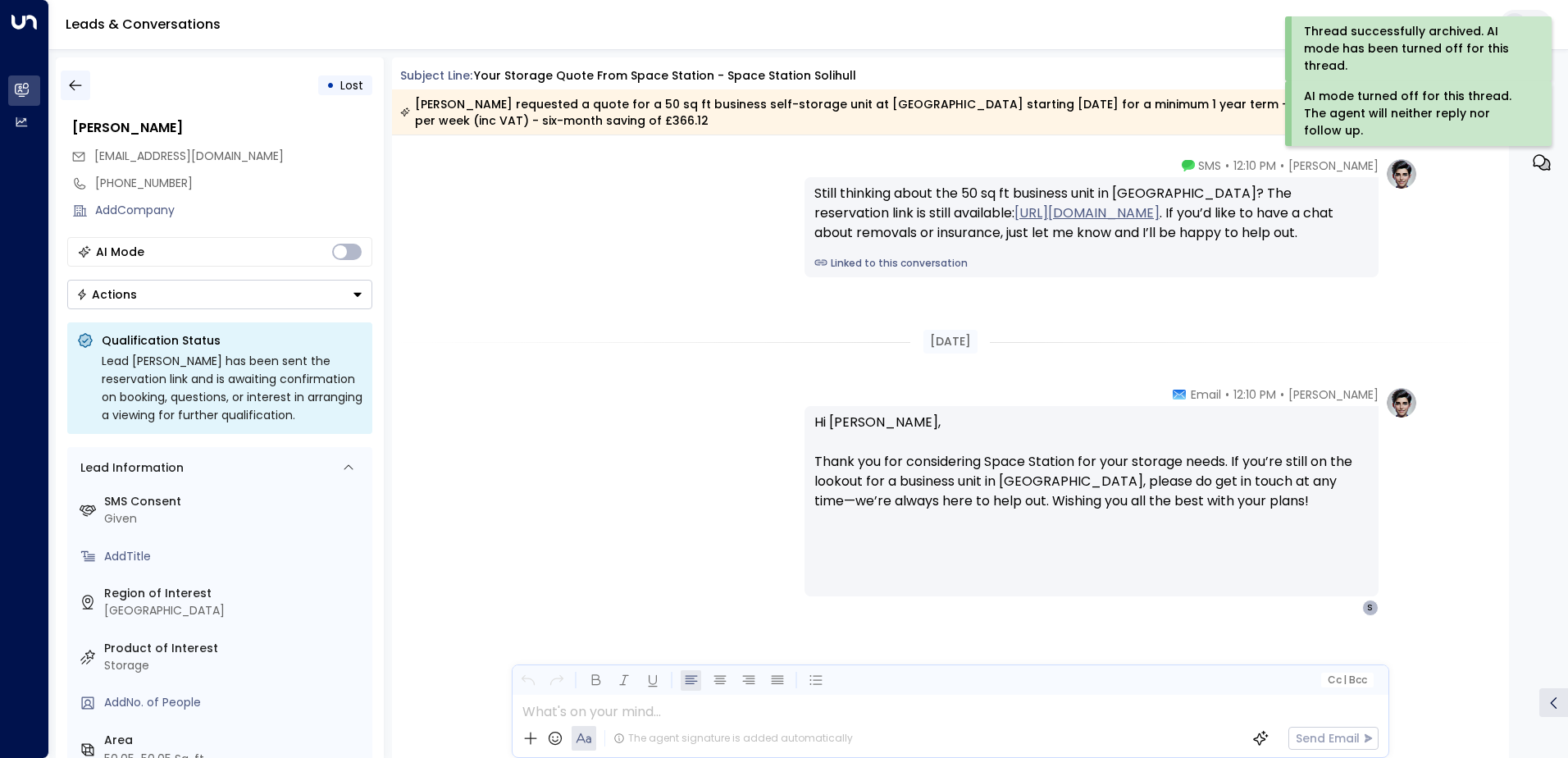
click at [71, 84] on icon "button" at bounding box center [75, 85] width 12 height 11
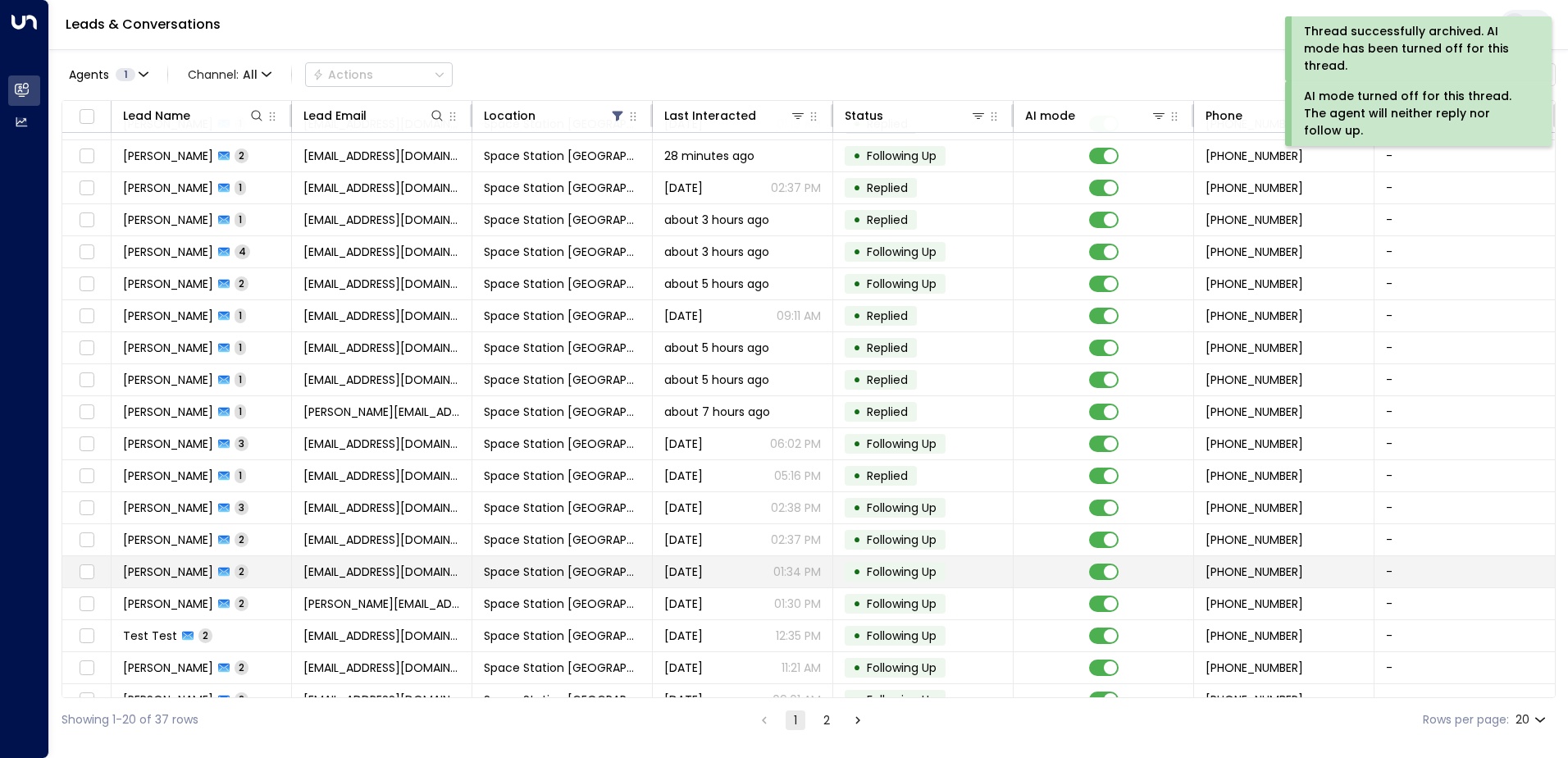
scroll to position [80, 0]
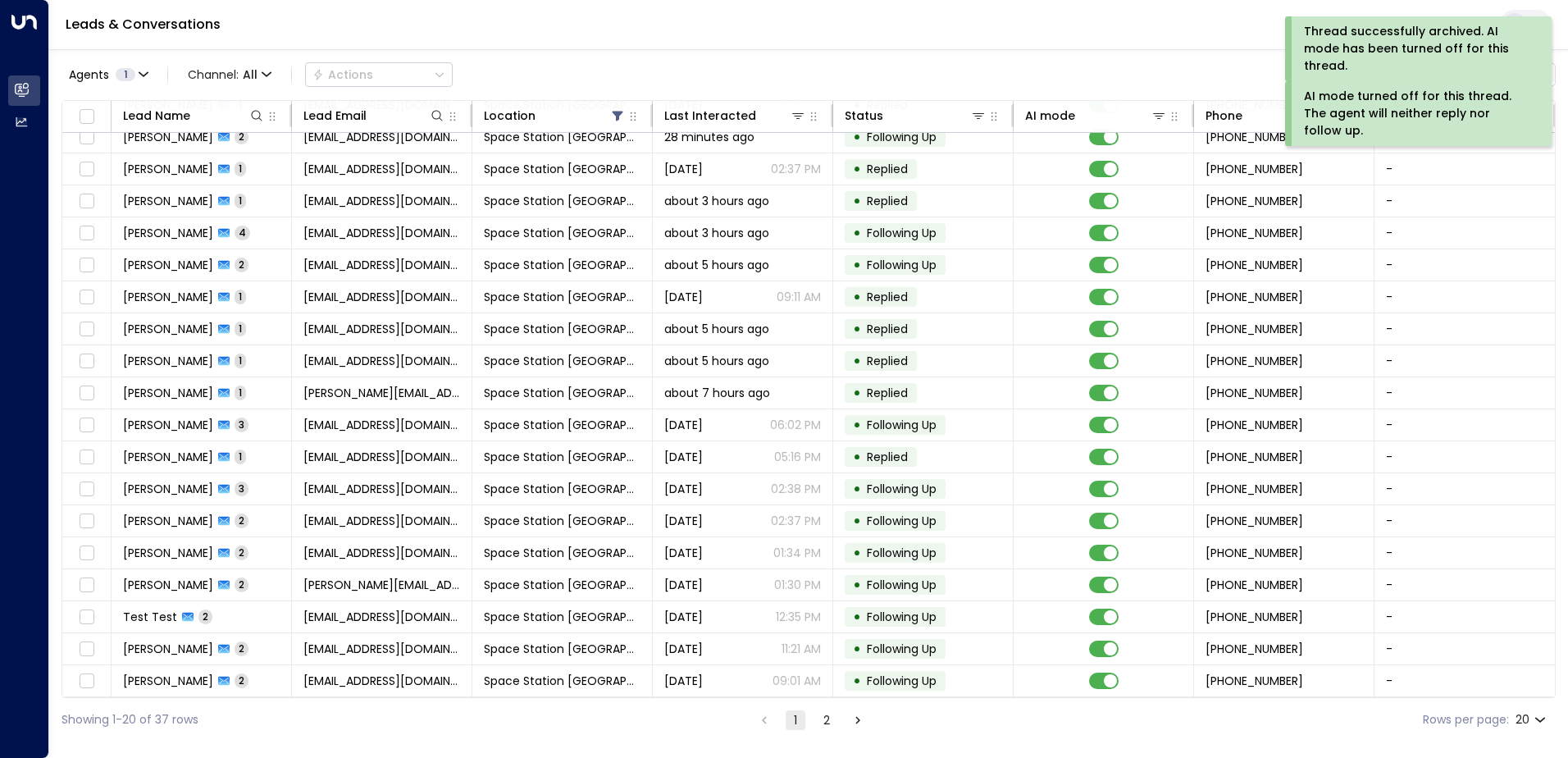
click at [817, 724] on button "2" at bounding box center [827, 720] width 19 height 19
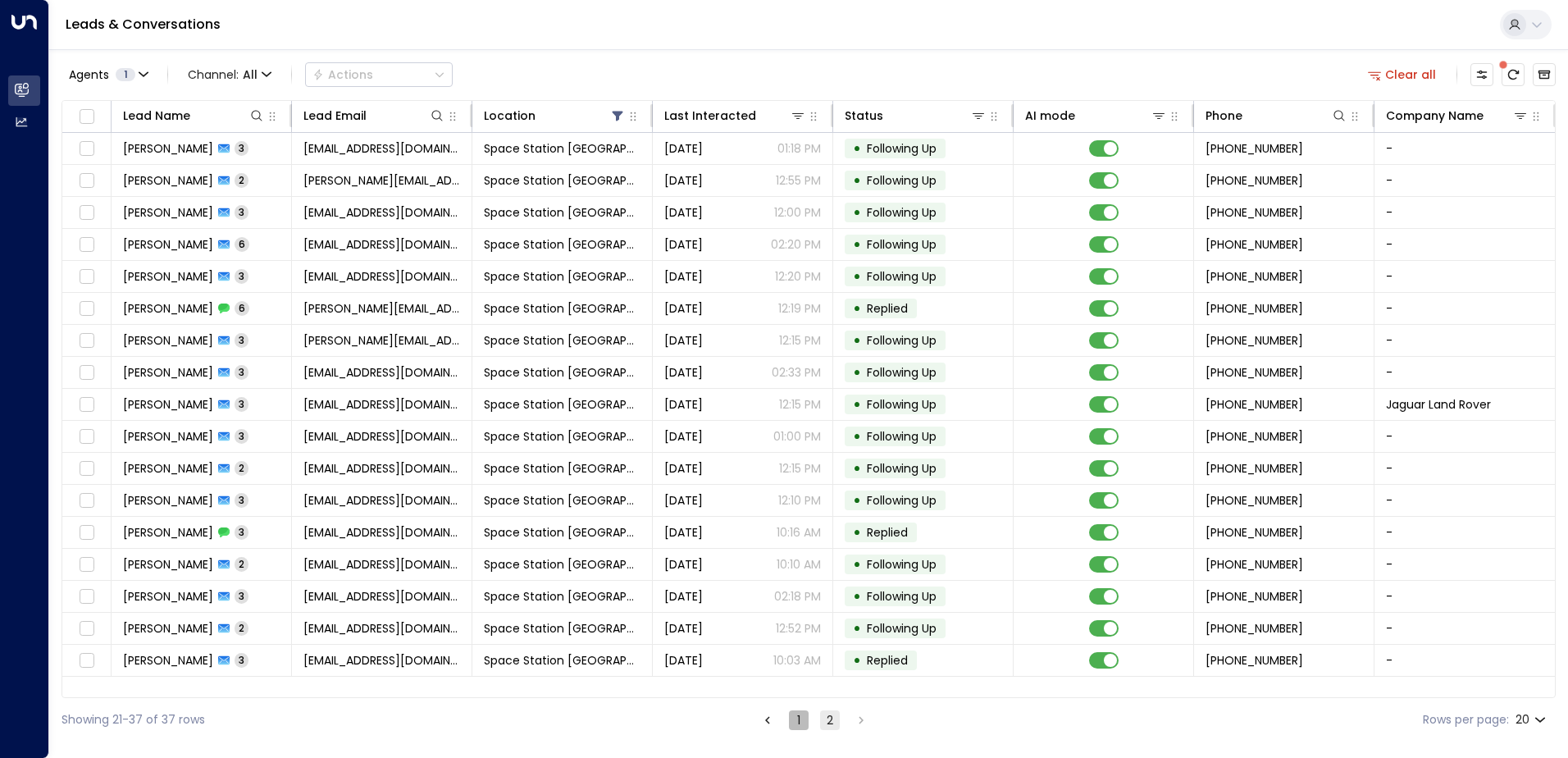
click at [792, 721] on button "1" at bounding box center [799, 720] width 19 height 19
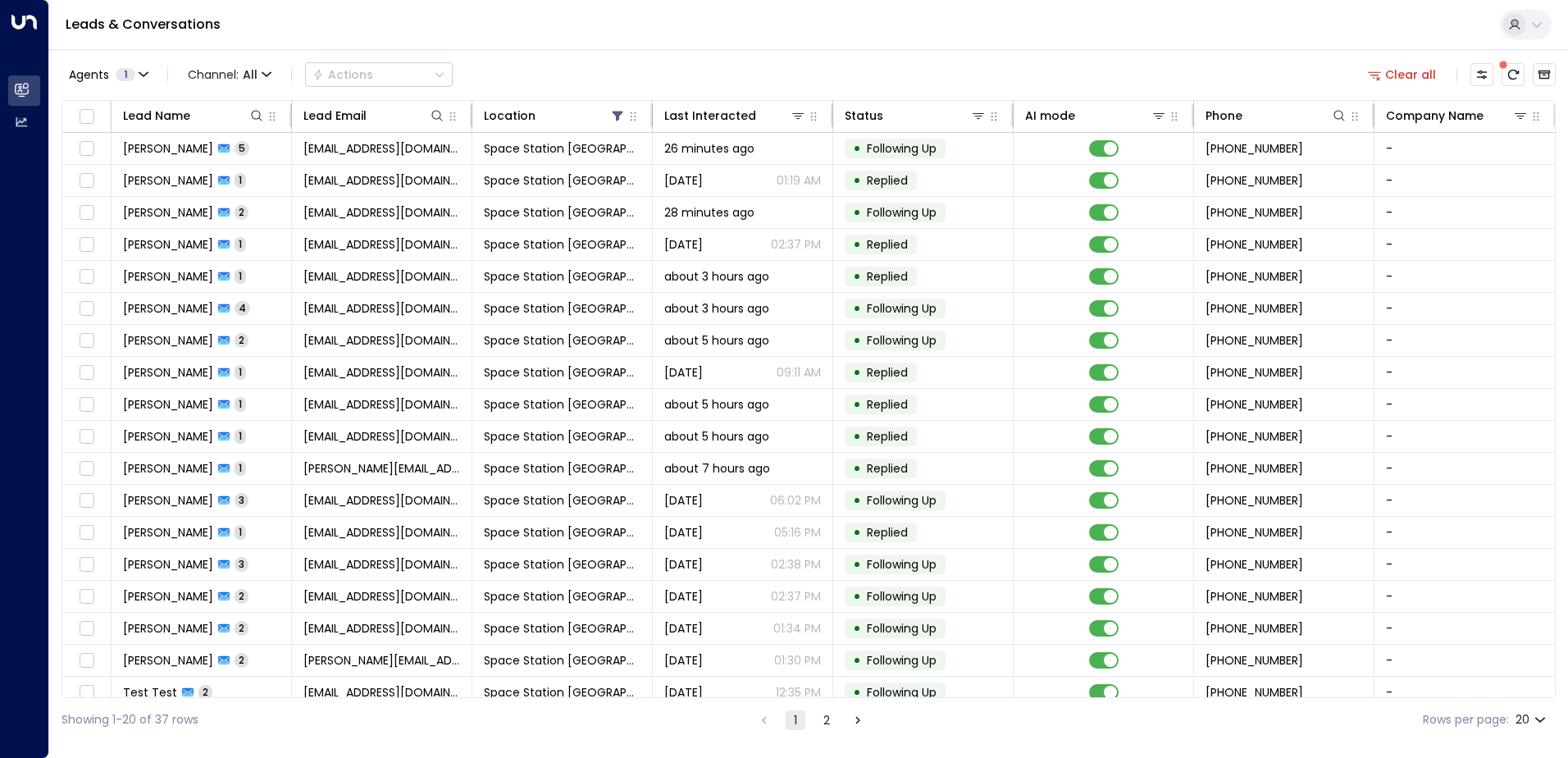
click at [792, 721] on button "1" at bounding box center [796, 720] width 19 height 19
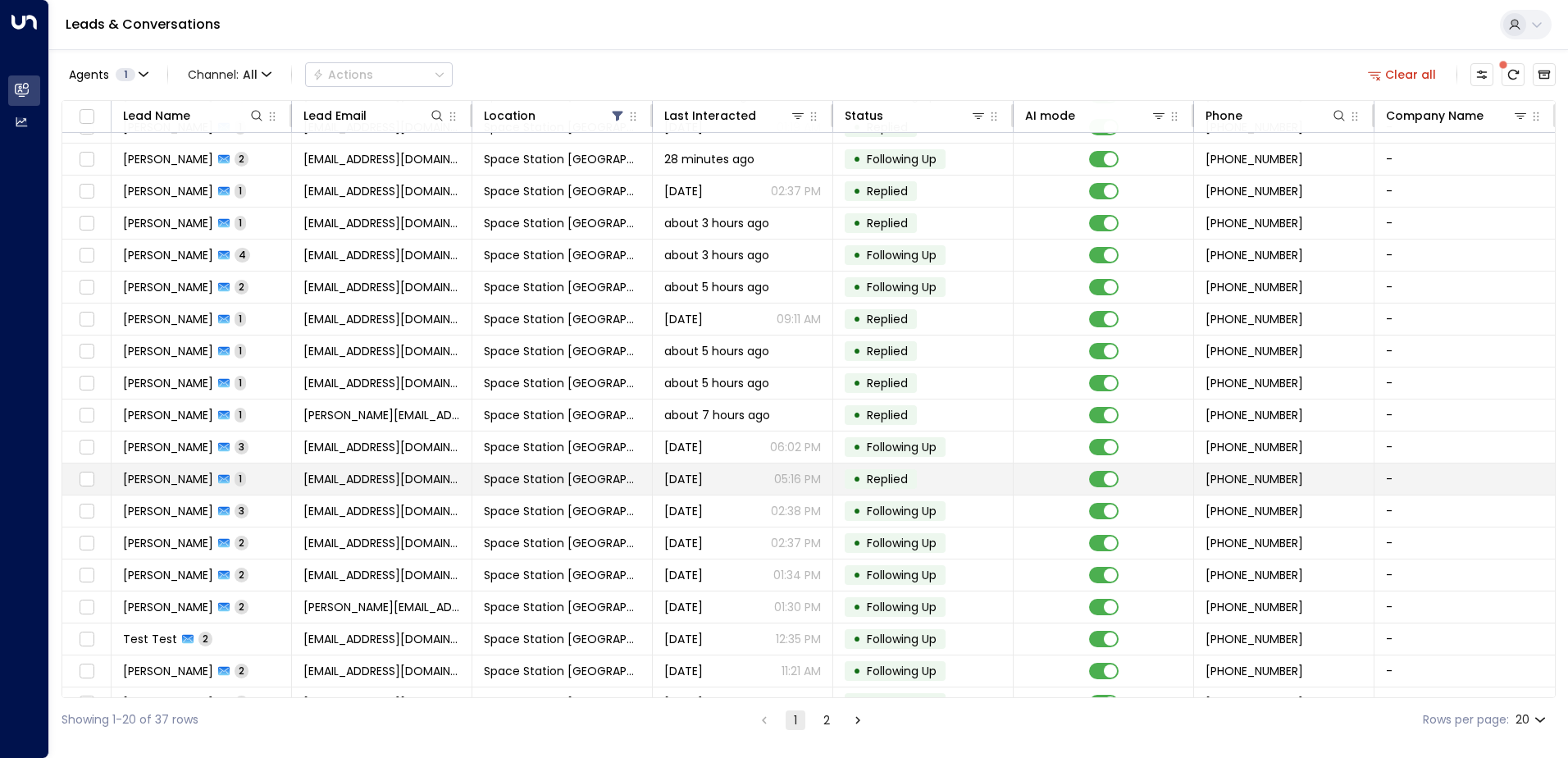
scroll to position [80, 0]
